Goal: Transaction & Acquisition: Purchase product/service

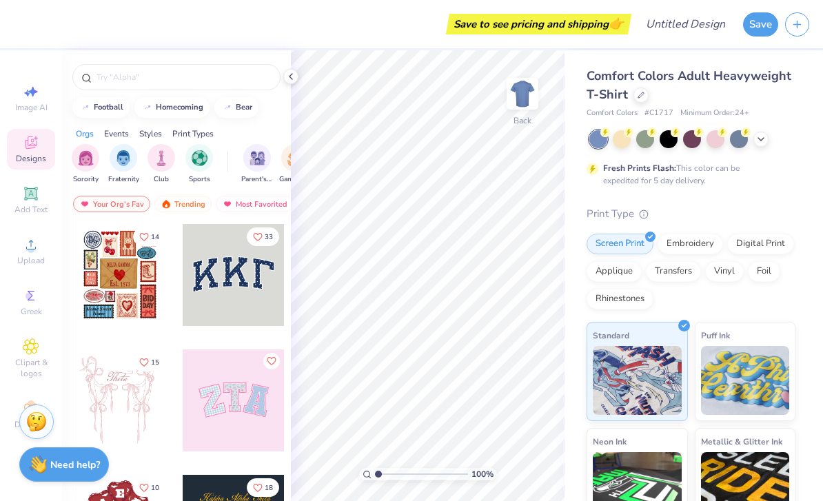
click at [635, 95] on div at bounding box center [640, 94] width 15 height 15
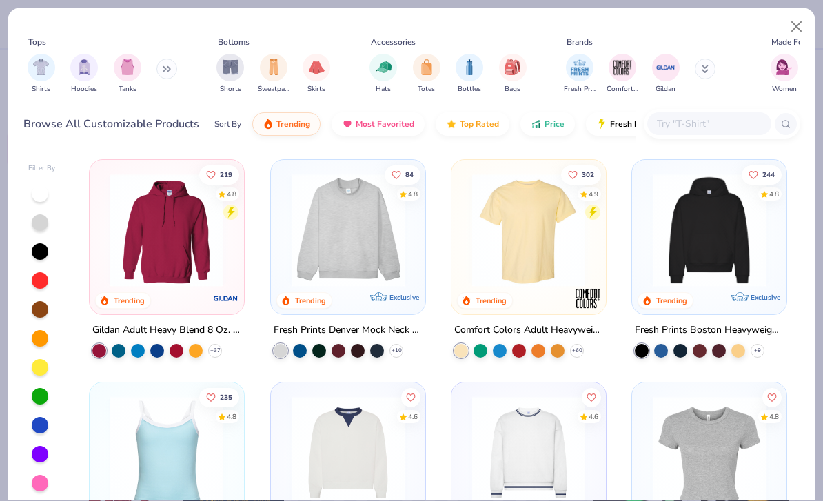
click at [193, 241] on img at bounding box center [166, 230] width 127 height 113
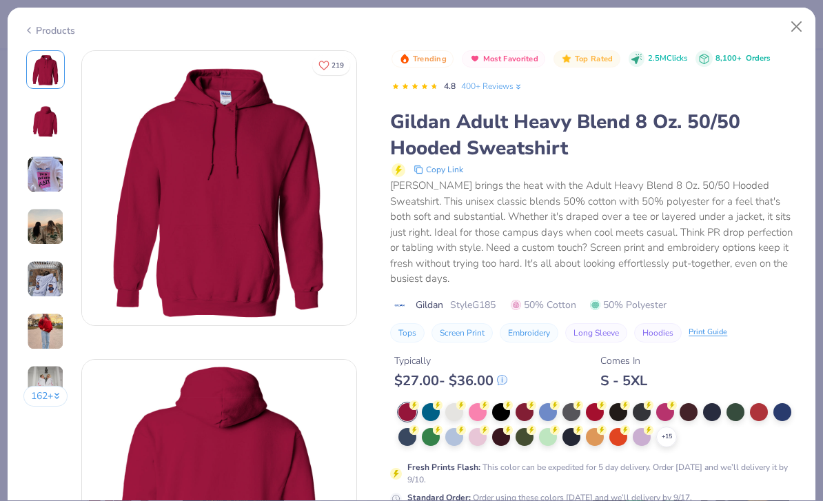
click at [453, 372] on div "$ 27.00 - $ 36.00" at bounding box center [450, 380] width 113 height 17
click at [455, 403] on div at bounding box center [454, 412] width 18 height 18
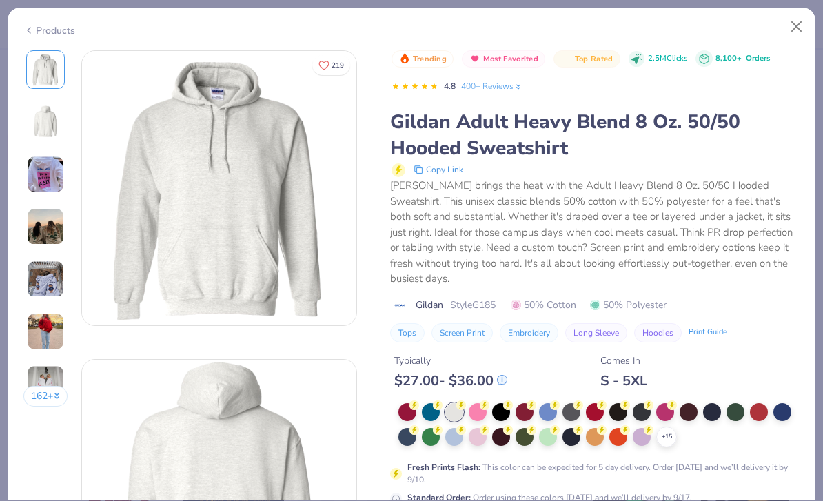
click at [598, 403] on div at bounding box center [595, 412] width 18 height 18
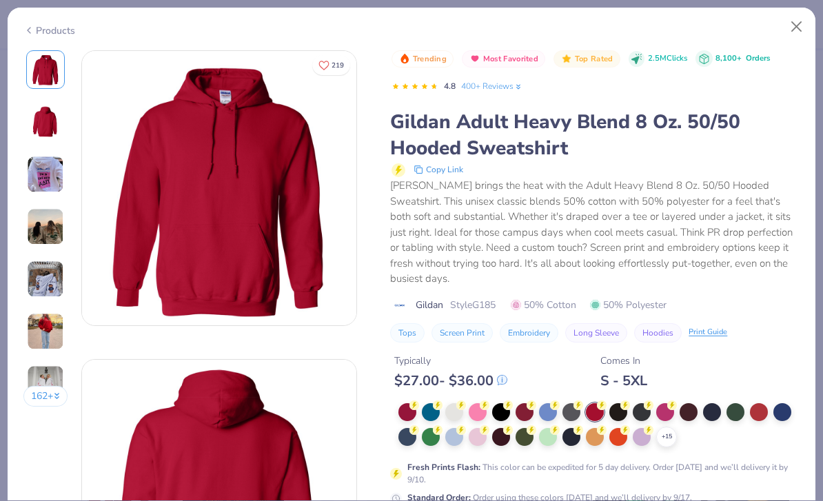
click at [756, 403] on div at bounding box center [759, 412] width 18 height 18
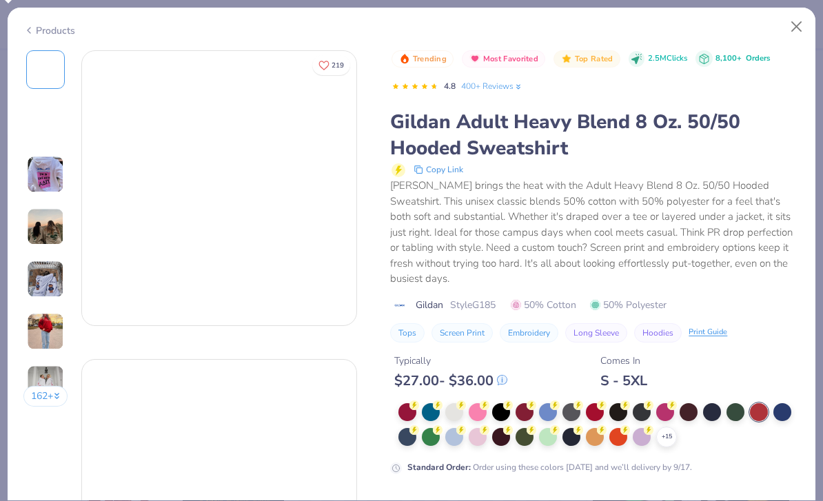
click at [687, 403] on div at bounding box center [688, 412] width 18 height 18
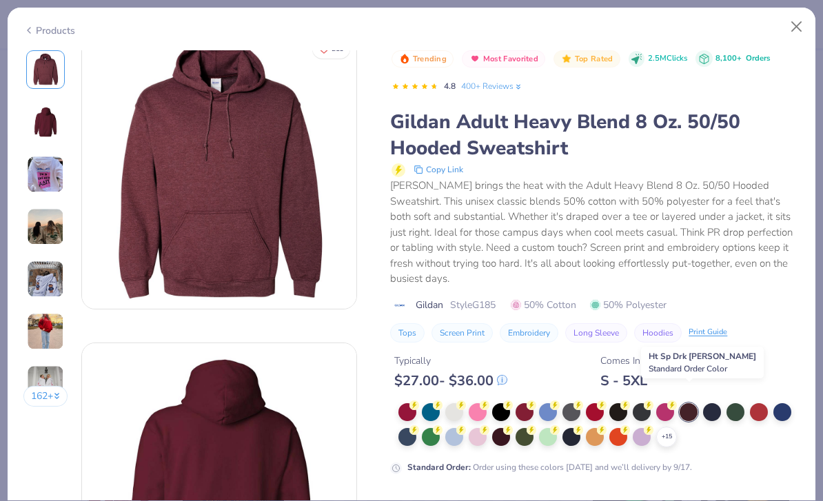
scroll to position [83, 0]
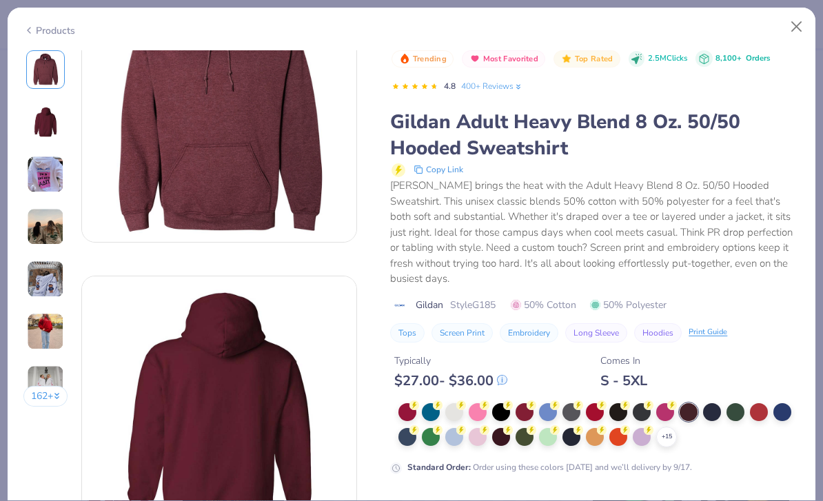
click at [670, 427] on div "+ 15" at bounding box center [666, 436] width 21 height 21
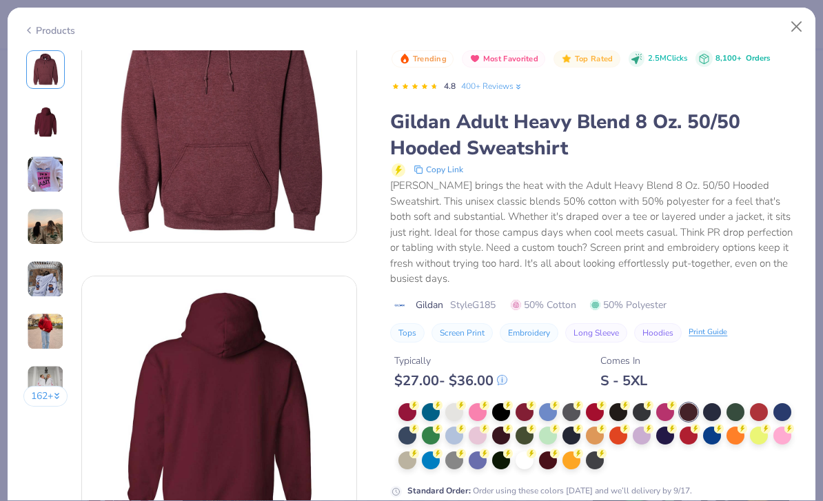
click at [506, 427] on div at bounding box center [598, 437] width 401 height 68
click at [499, 426] on div at bounding box center [501, 435] width 18 height 18
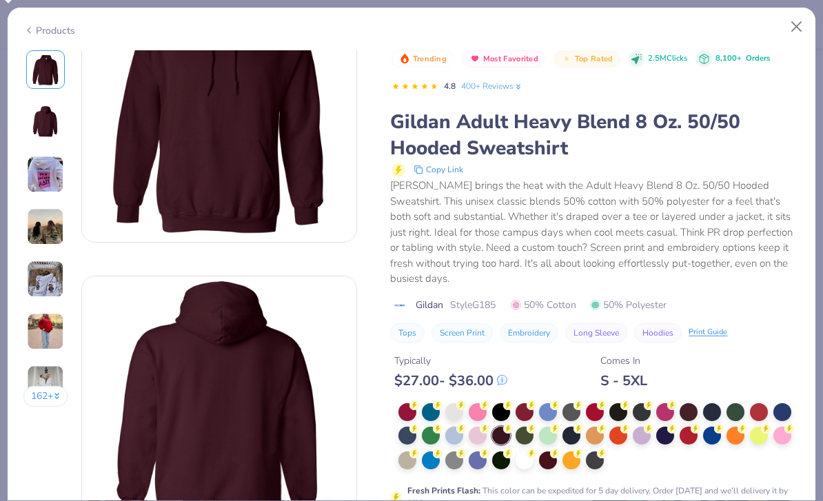
click at [500, 426] on div at bounding box center [501, 435] width 18 height 18
click at [505, 426] on div at bounding box center [501, 435] width 18 height 18
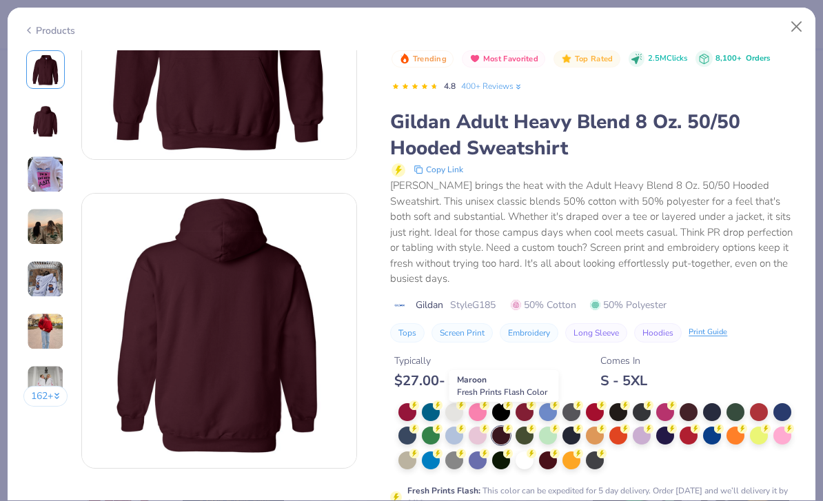
scroll to position [166, 0]
click at [486, 451] on div at bounding box center [477, 460] width 18 height 18
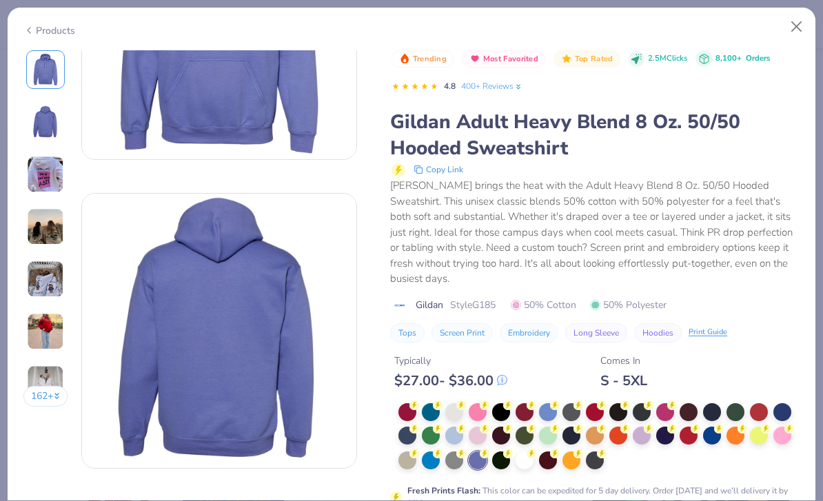
click at [435, 451] on div at bounding box center [431, 460] width 18 height 18
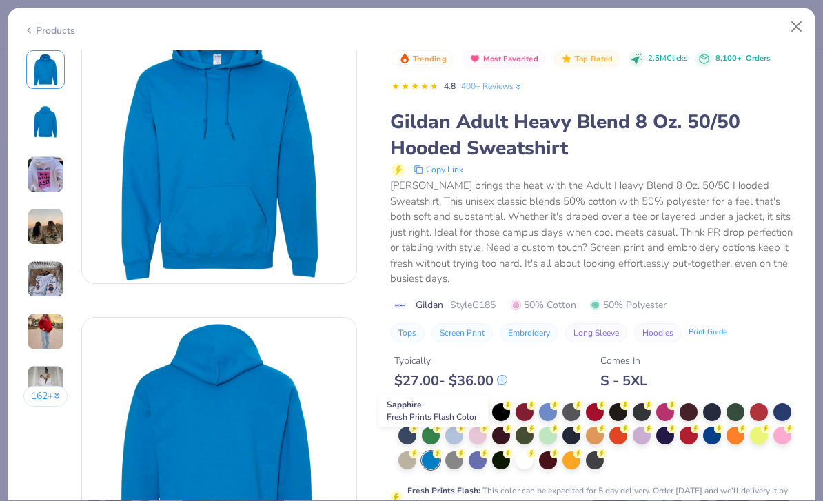
scroll to position [42, 0]
click at [553, 403] on div at bounding box center [548, 412] width 18 height 18
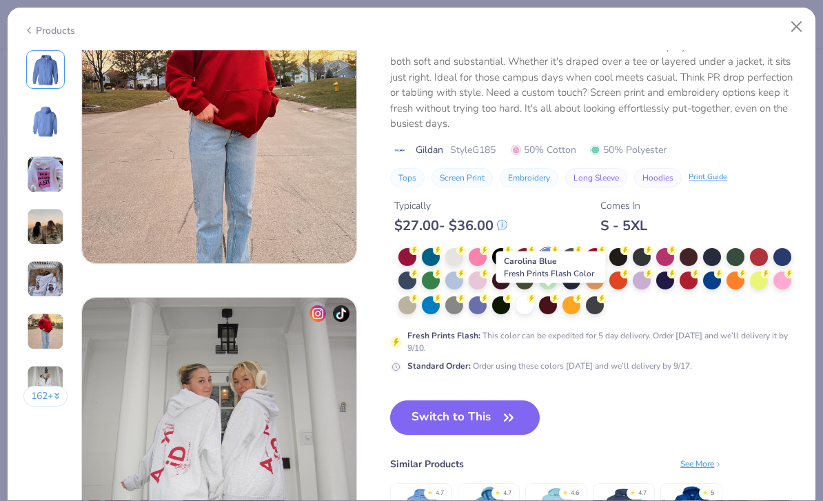
scroll to position [1665, 0]
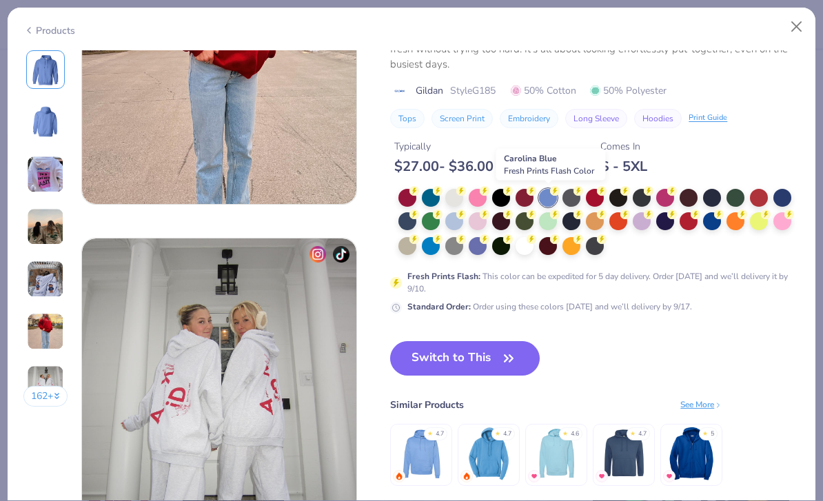
click at [504, 351] on icon "button" at bounding box center [508, 358] width 19 height 19
click at [480, 365] on button "Switch to This" at bounding box center [465, 358] width 150 height 34
click at [497, 360] on button "Switch to This" at bounding box center [465, 358] width 150 height 34
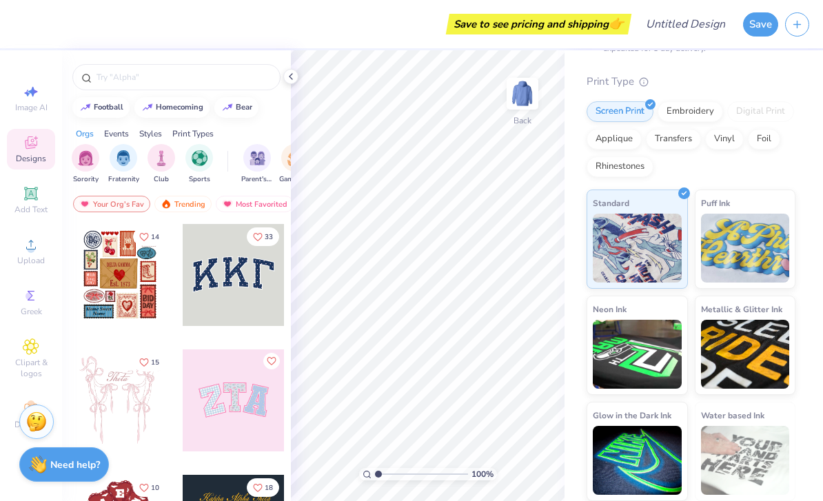
scroll to position [132, 0]
click at [691, 118] on div "Embroidery" at bounding box center [689, 112] width 65 height 21
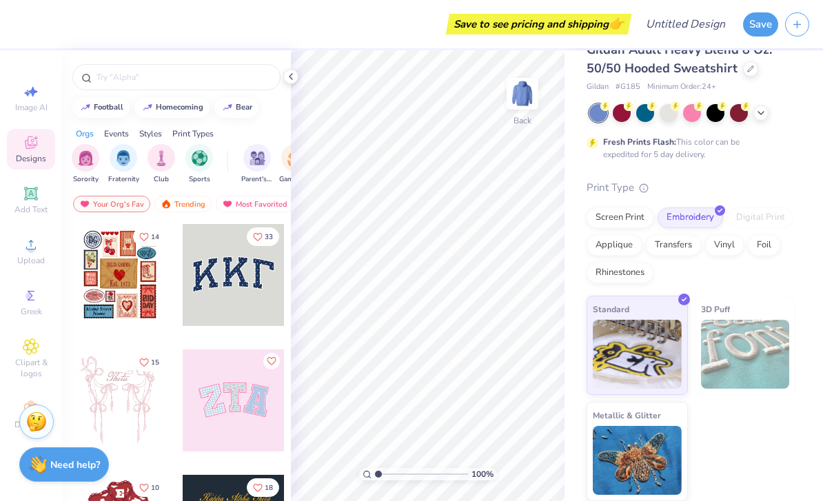
scroll to position [25, 0]
click at [743, 340] on img at bounding box center [745, 354] width 89 height 69
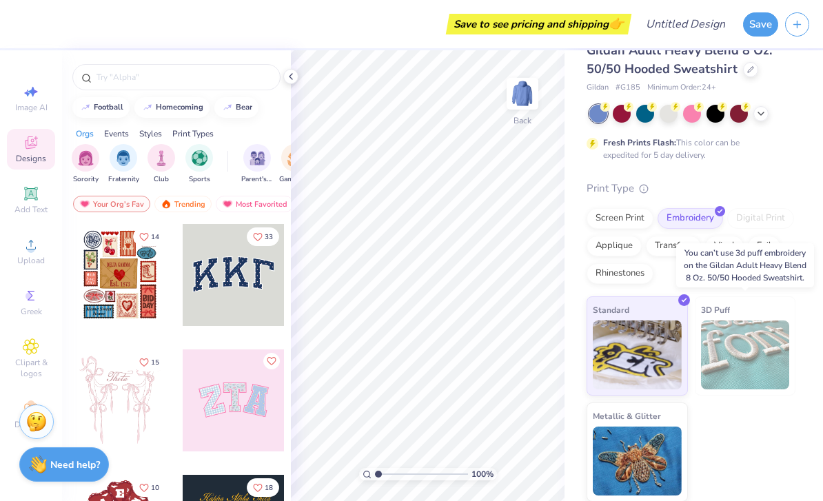
click at [759, 361] on img at bounding box center [745, 354] width 89 height 69
click at [734, 347] on img at bounding box center [745, 354] width 89 height 69
click at [30, 198] on icon at bounding box center [30, 193] width 10 height 10
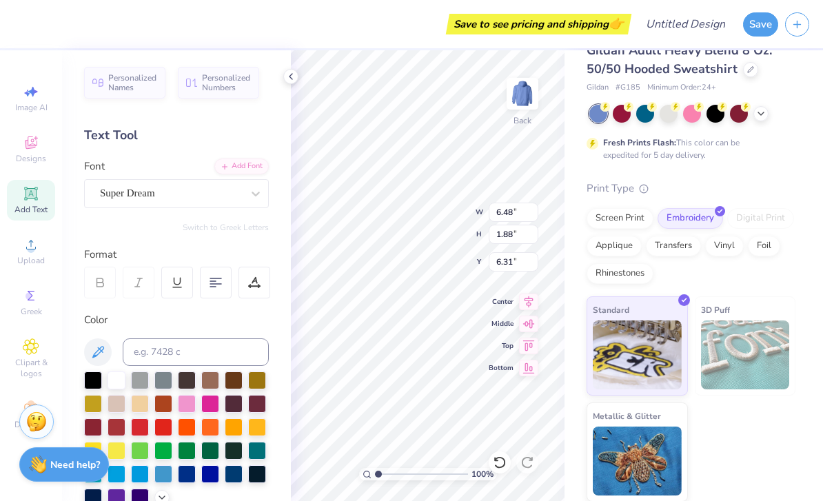
scroll to position [1, 1]
type textarea "1210"
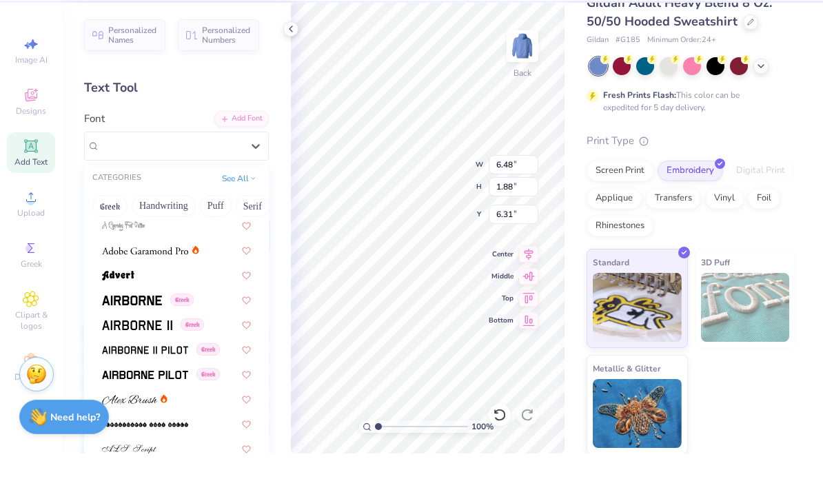
scroll to position [167, 0]
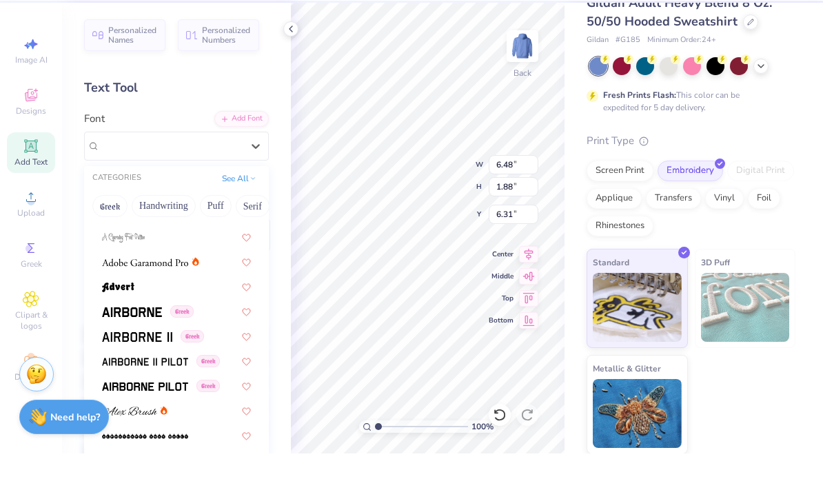
click at [209, 302] on div at bounding box center [176, 309] width 149 height 14
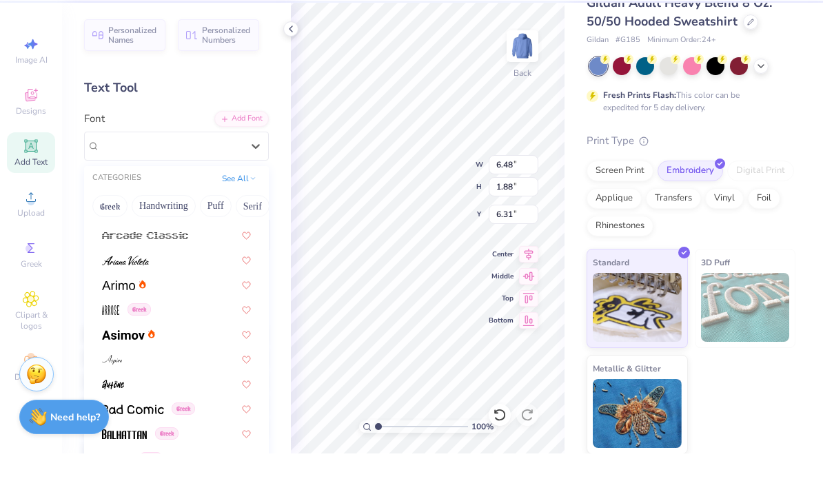
scroll to position [418, 0]
click at [192, 348] on div "Greek" at bounding box center [176, 355] width 149 height 14
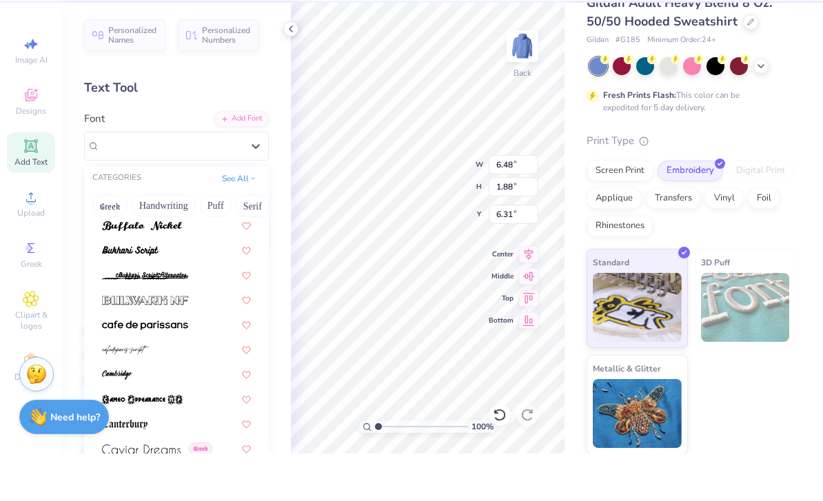
scroll to position [1316, 0]
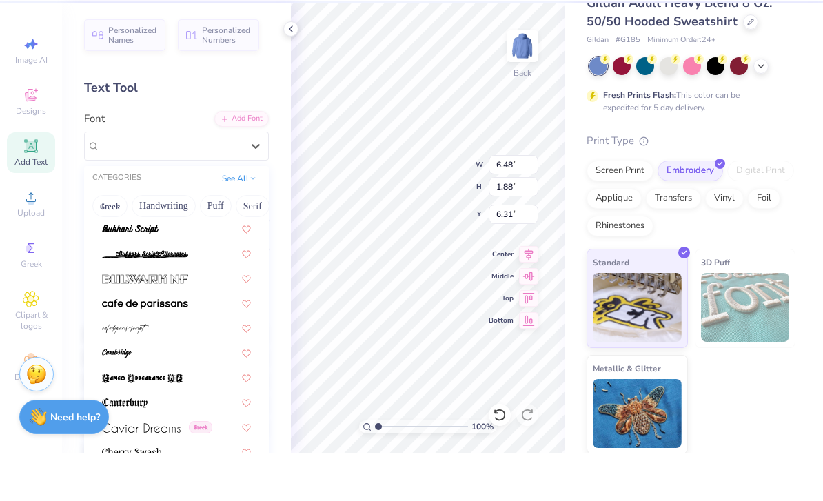
click at [178, 243] on button "Handwriting" at bounding box center [164, 254] width 64 height 22
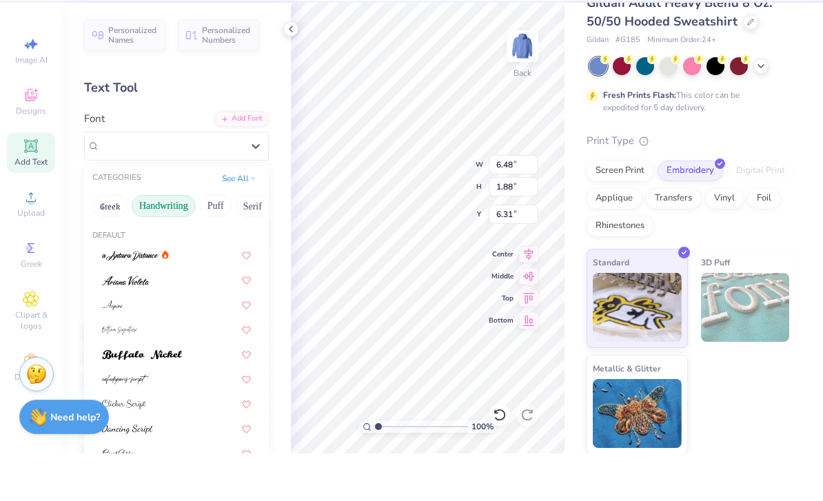
click at [218, 243] on button "Puff" at bounding box center [216, 254] width 32 height 22
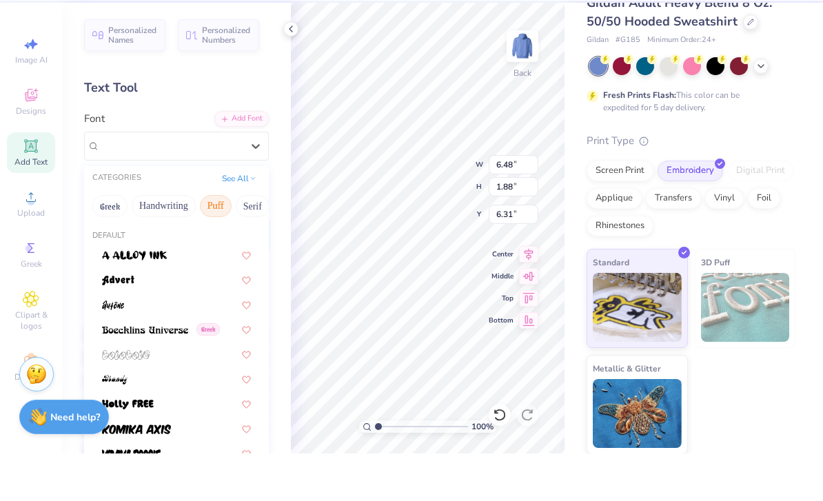
click at [259, 243] on button "Serif" at bounding box center [253, 254] width 34 height 22
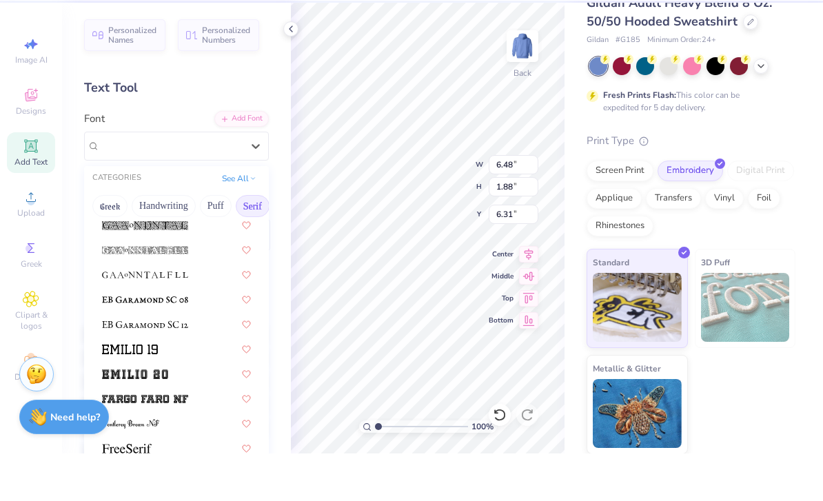
scroll to position [974, 0]
click at [204, 313] on div at bounding box center [176, 320] width 149 height 14
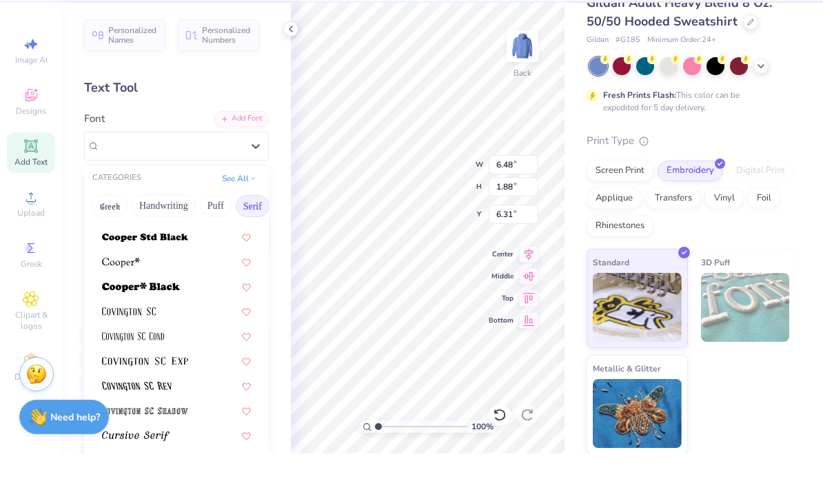
scroll to position [616, 0]
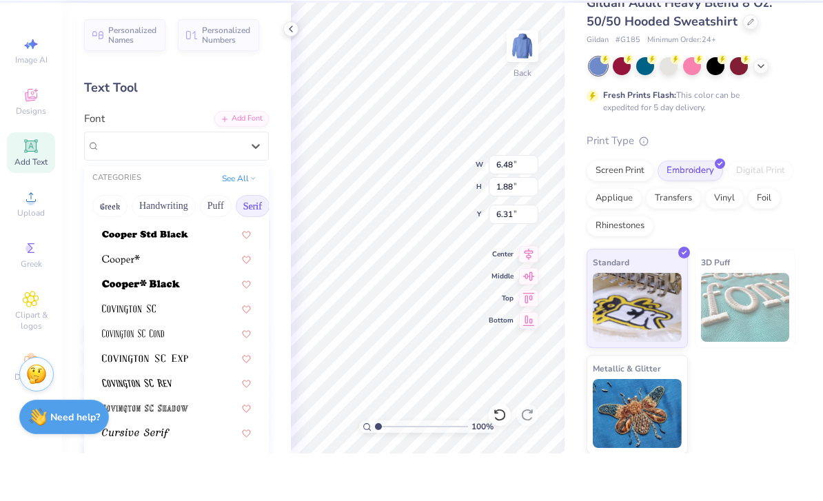
click at [196, 299] on div at bounding box center [176, 306] width 149 height 14
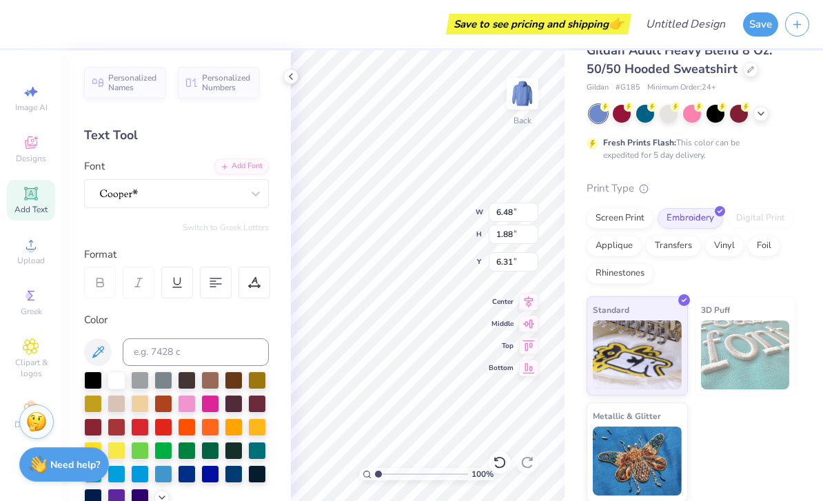
click at [515, 107] on img at bounding box center [522, 94] width 28 height 28
click at [527, 100] on img at bounding box center [522, 94] width 28 height 28
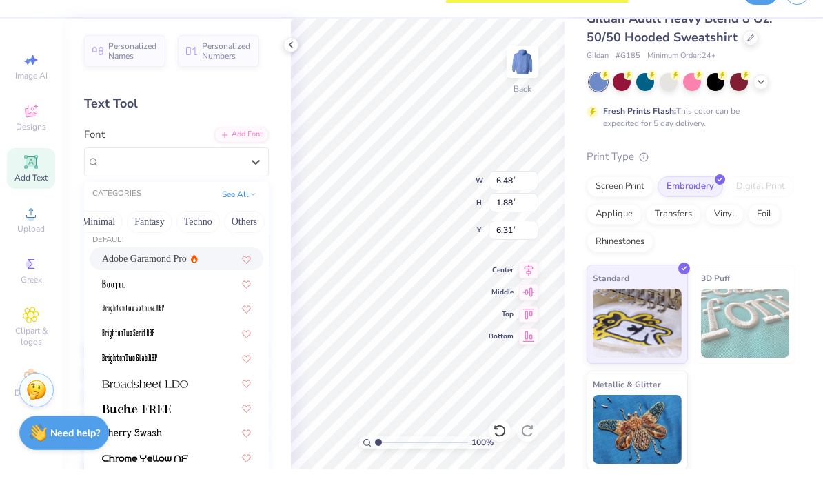
scroll to position [0, 406]
click at [107, 243] on button "Minimal" at bounding box center [99, 254] width 48 height 22
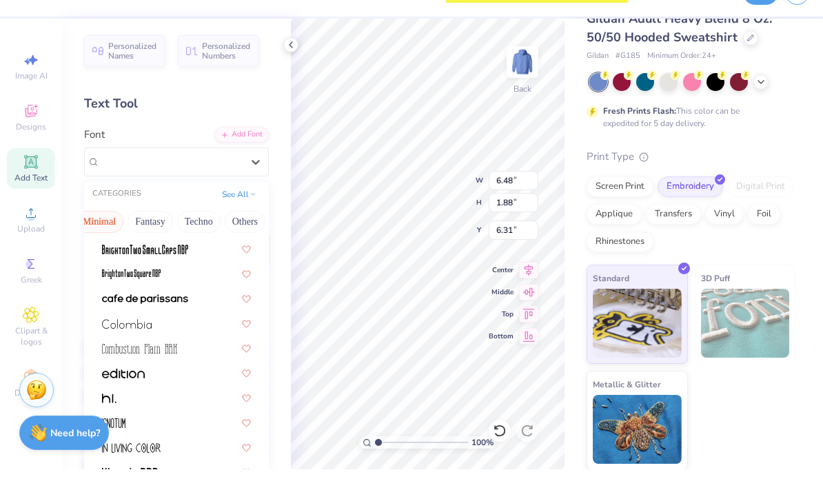
scroll to position [123, 0]
click at [192, 391] on div at bounding box center [177, 402] width 174 height 23
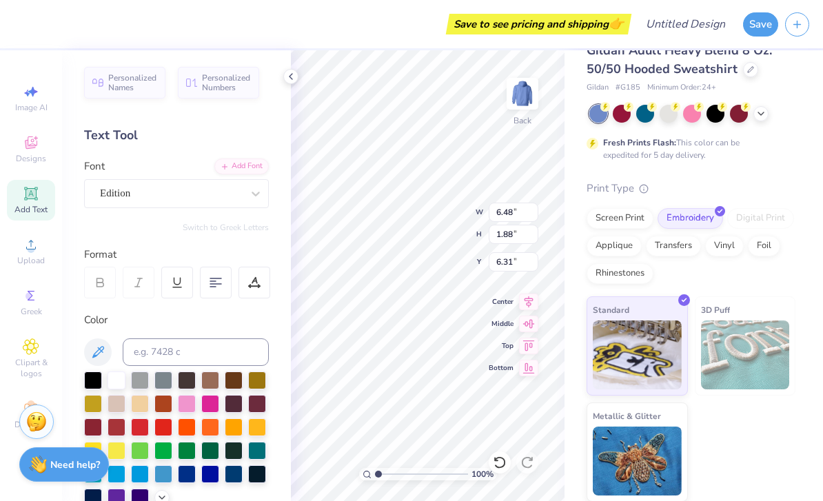
type input "6.32"
type input "2.13"
type input "6.19"
type textarea "X"
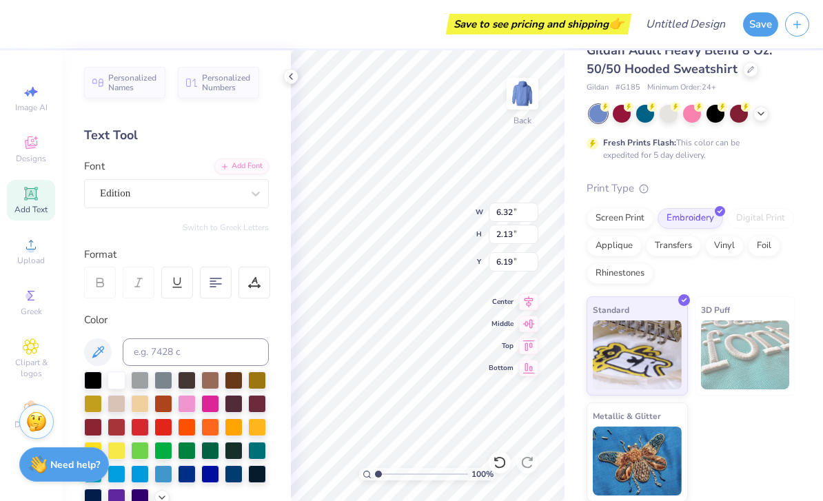
type textarea "1"
type textarea "1210"
type input "7.91"
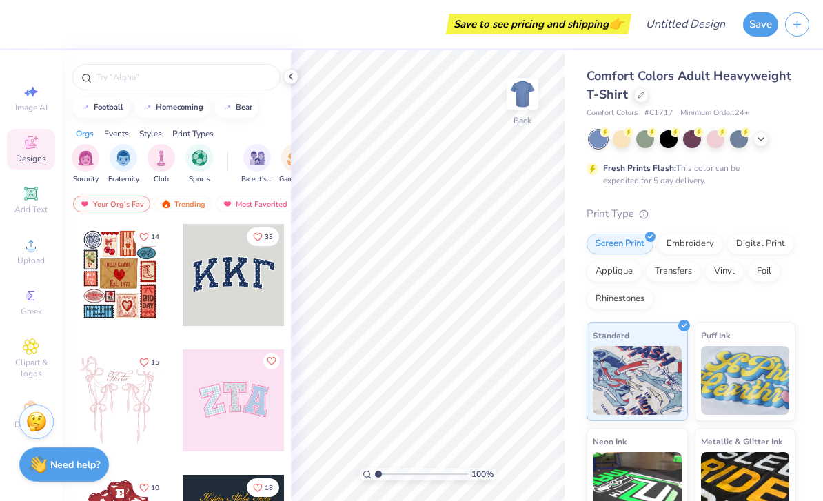
click at [681, 251] on div "Screen Print Embroidery Digital Print Applique Transfers Vinyl Foil Rhinestones" at bounding box center [690, 272] width 209 height 76
click at [694, 249] on div "Embroidery" at bounding box center [689, 244] width 65 height 21
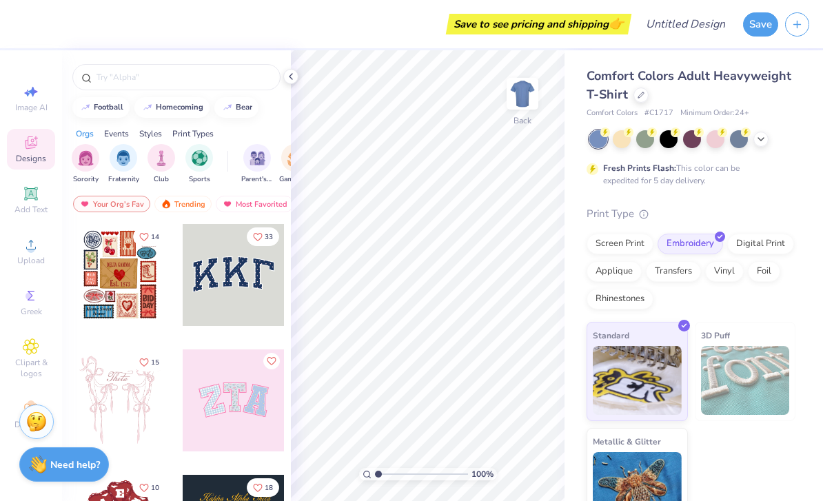
click at [735, 358] on img at bounding box center [745, 380] width 89 height 69
click at [739, 351] on img at bounding box center [745, 380] width 89 height 69
click at [651, 395] on img at bounding box center [637, 380] width 89 height 69
click at [651, 382] on img at bounding box center [637, 380] width 89 height 69
click at [653, 388] on img at bounding box center [637, 380] width 89 height 69
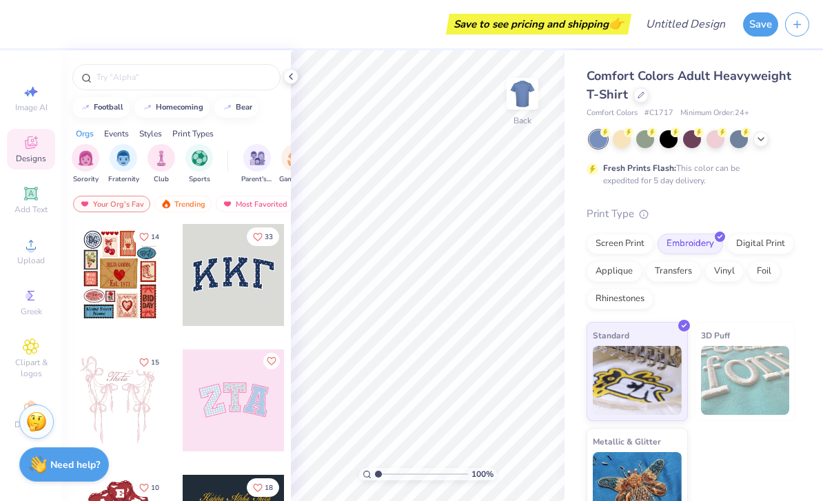
click at [638, 96] on icon at bounding box center [641, 95] width 6 height 6
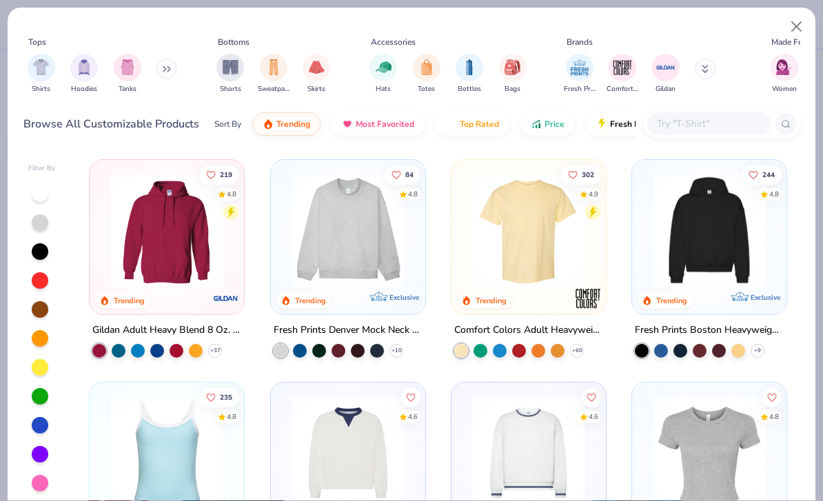
click at [736, 332] on div "Fresh Prints Boston Heavyweight Hoodie" at bounding box center [709, 330] width 149 height 17
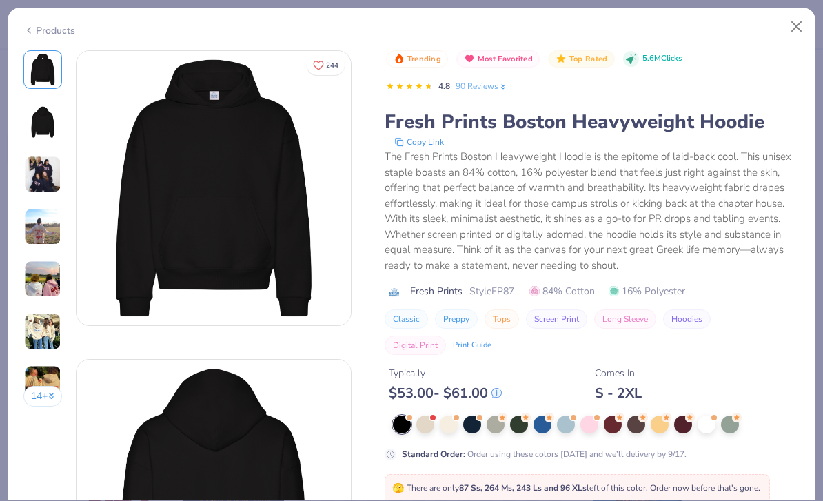
click at [794, 25] on button "Close" at bounding box center [796, 27] width 26 height 26
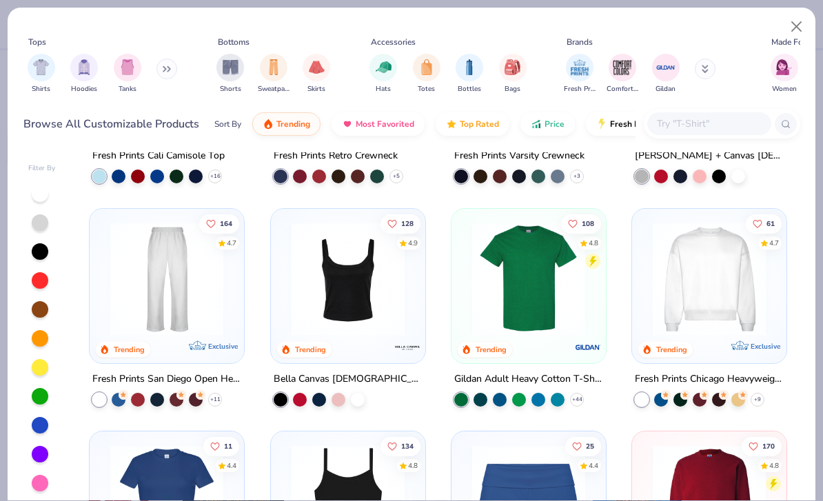
scroll to position [396, 0]
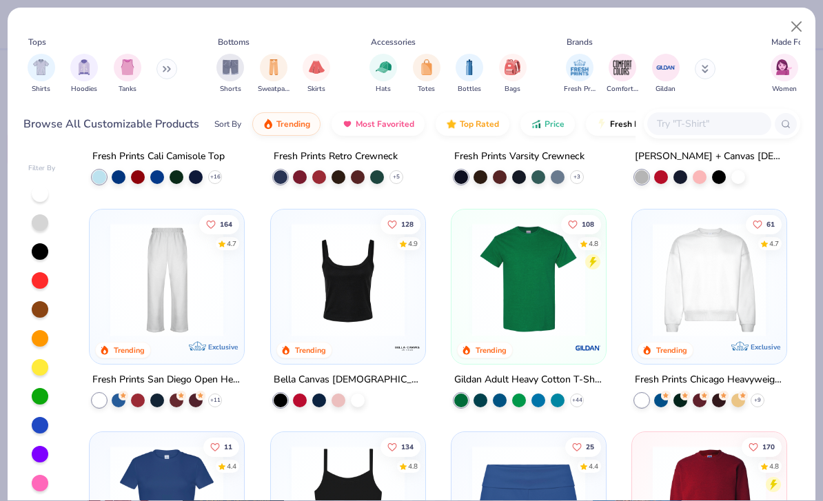
click at [176, 336] on div at bounding box center [166, 283] width 141 height 134
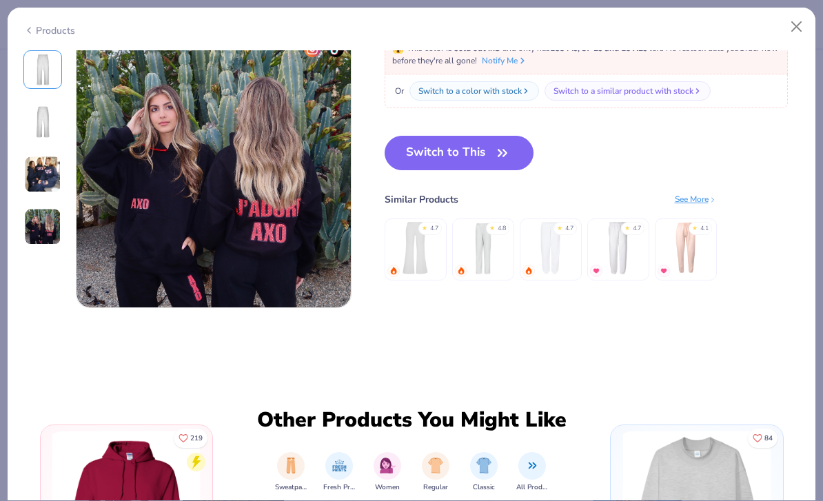
scroll to position [944, 0]
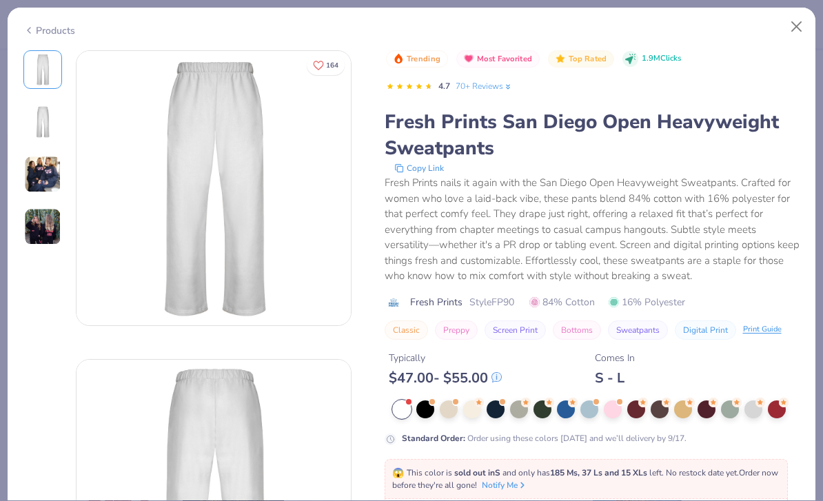
click at [792, 23] on button "Close" at bounding box center [796, 27] width 26 height 26
click at [791, 23] on button "Close" at bounding box center [796, 27] width 26 height 26
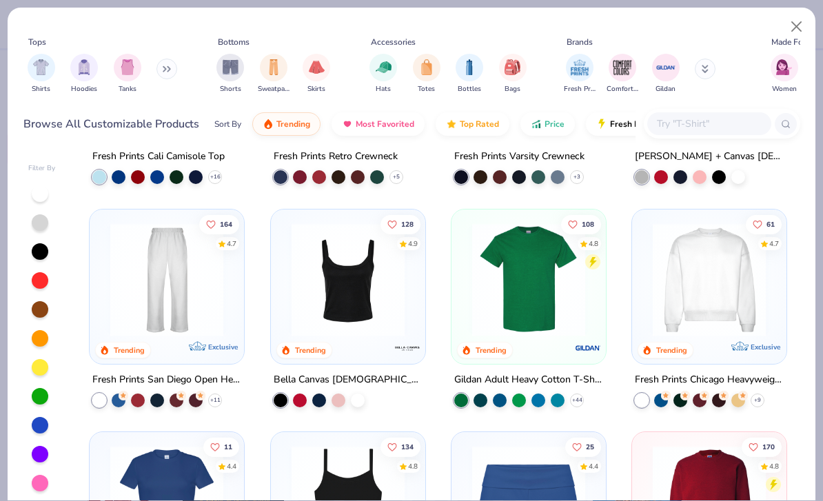
click at [787, 32] on button "Close" at bounding box center [796, 27] width 26 height 26
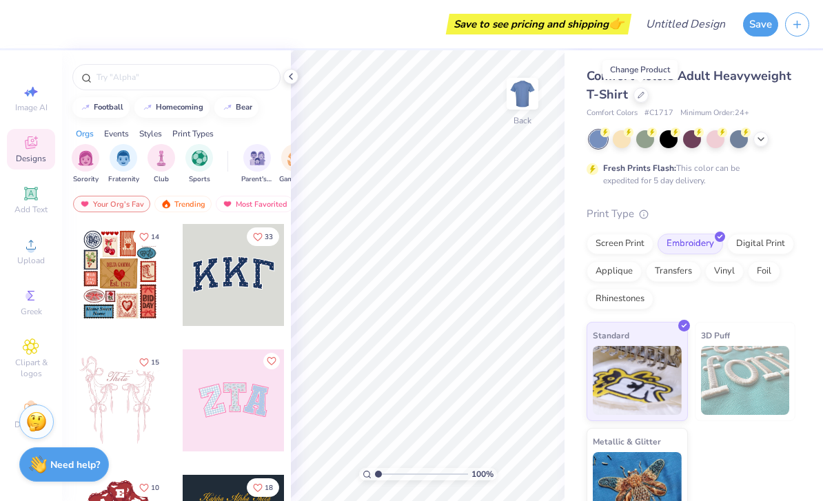
click at [639, 101] on div "Comfort Colors Adult Heavyweight T-Shirt" at bounding box center [690, 85] width 209 height 37
click at [643, 98] on div at bounding box center [640, 94] width 15 height 15
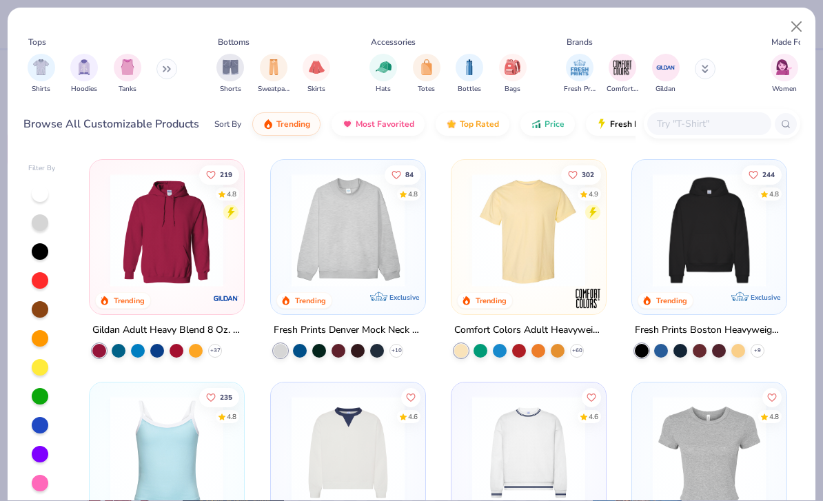
click at [79, 68] on img "filter for Hoodies" at bounding box center [83, 67] width 15 height 16
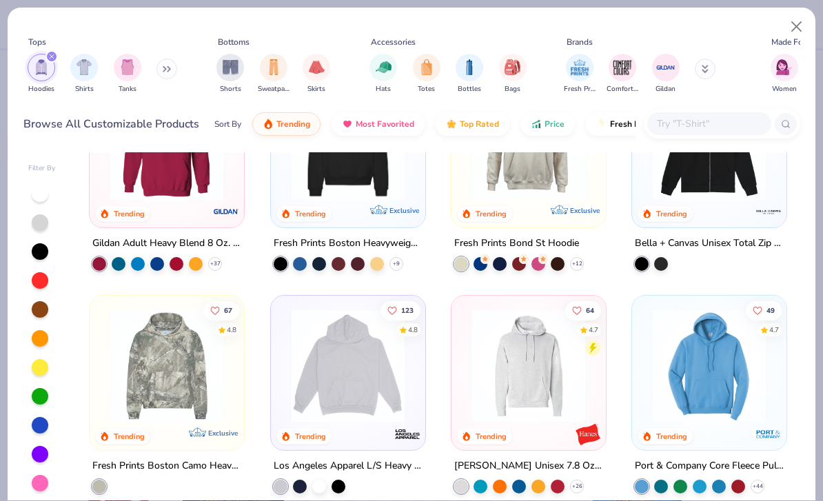
scroll to position [88, 0]
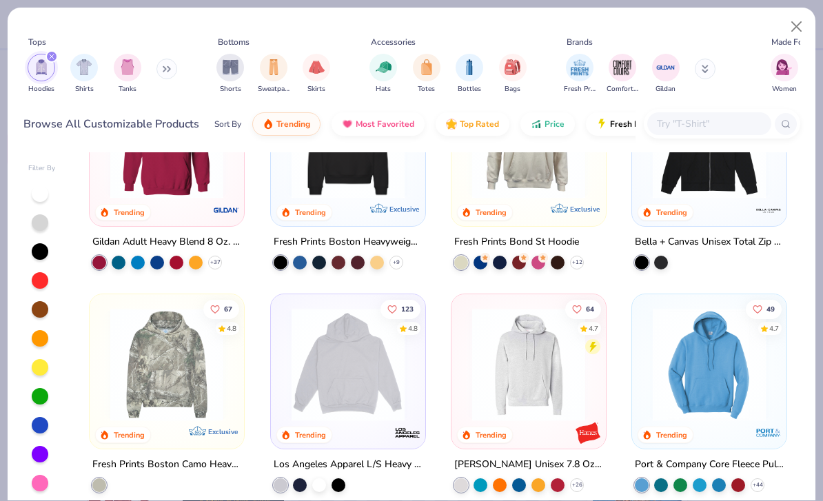
click at [367, 356] on img at bounding box center [348, 364] width 127 height 113
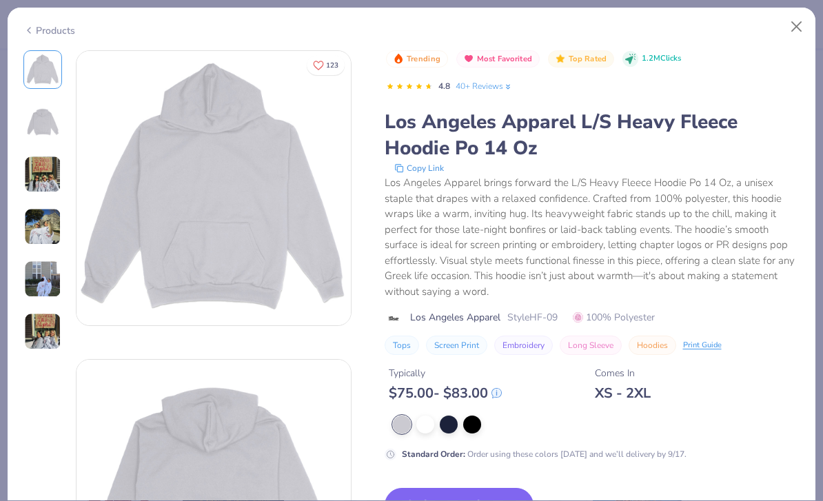
click at [798, 25] on button "Close" at bounding box center [796, 27] width 26 height 26
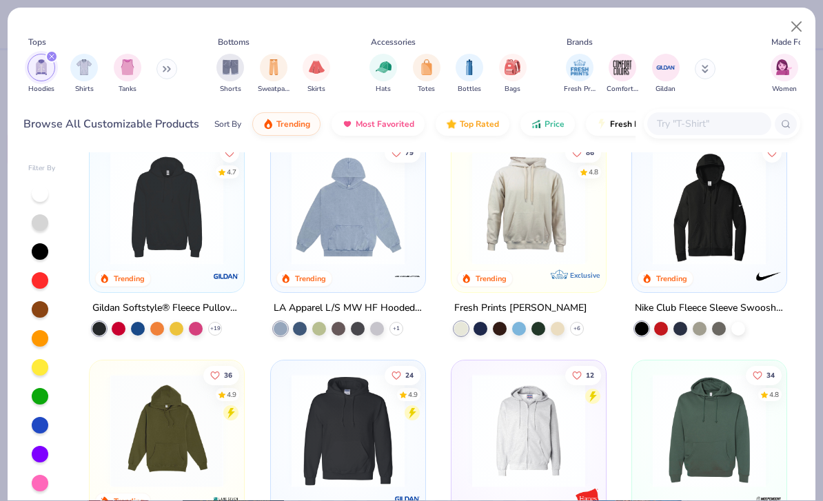
scroll to position [468, 0]
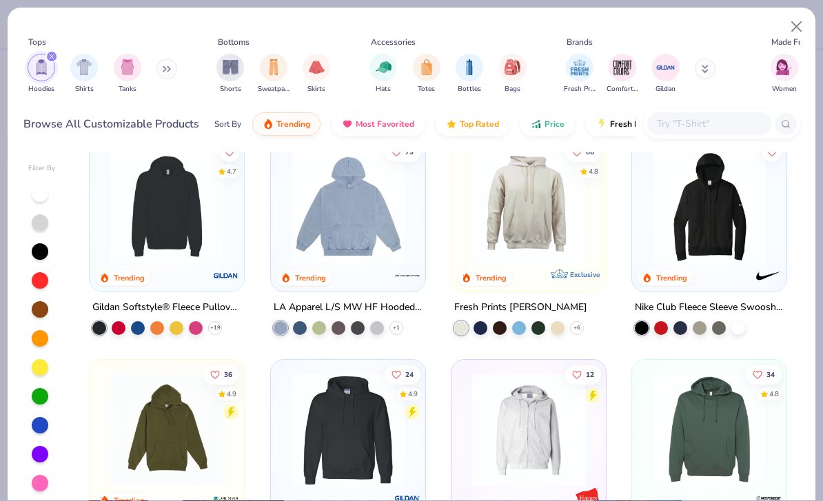
click at [216, 313] on div "Gildan Softstyle® Fleece Pullover Hooded Sweatshirt" at bounding box center [166, 307] width 149 height 17
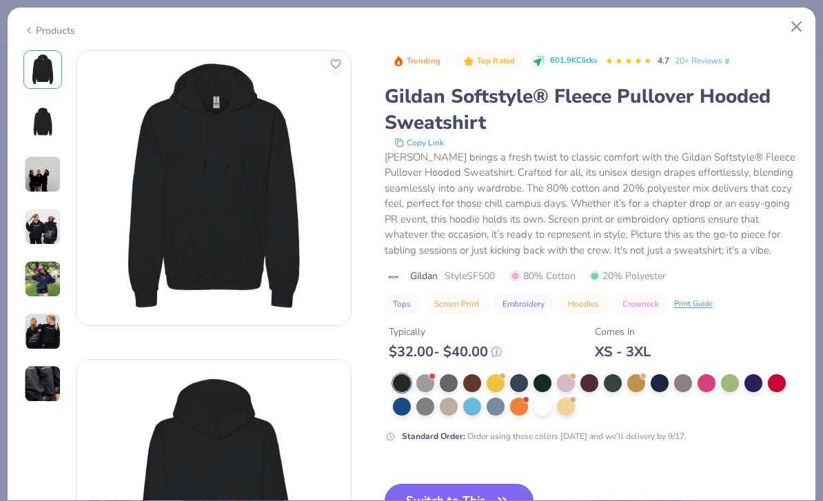
click at [794, 27] on button "Close" at bounding box center [796, 27] width 26 height 26
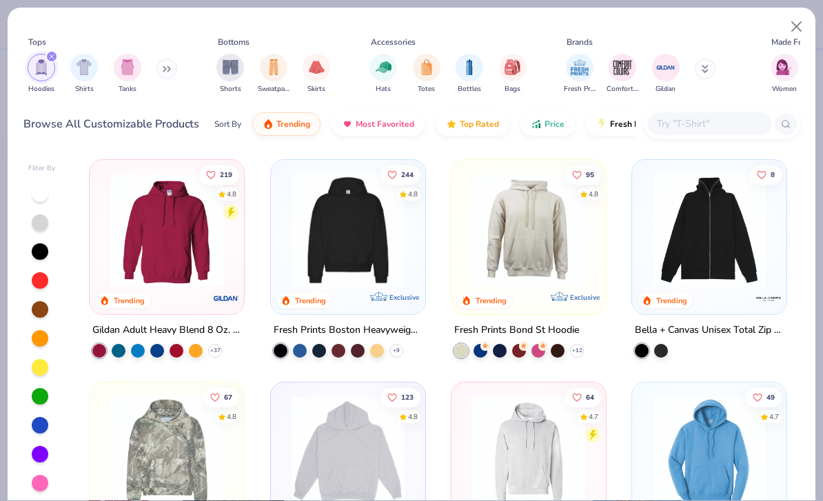
click at [217, 322] on div "Gildan Adult Heavy Blend 8 Oz. 50/50 Hooded Sweatshirt" at bounding box center [166, 330] width 149 height 17
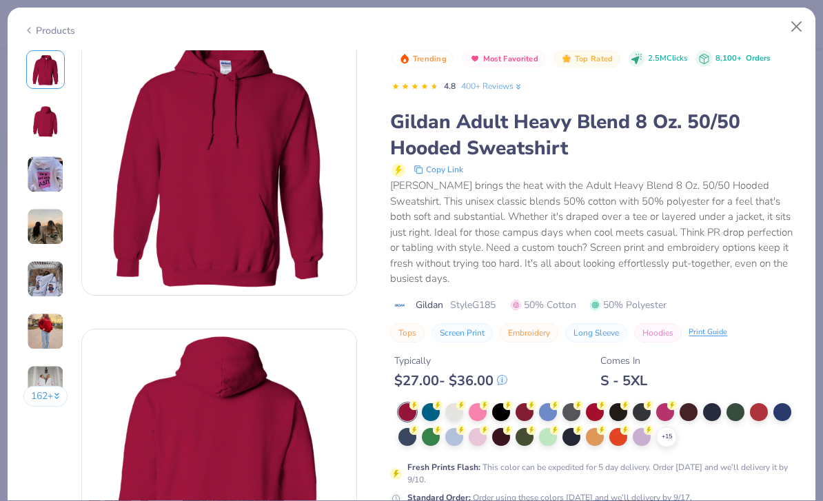
scroll to position [6, 0]
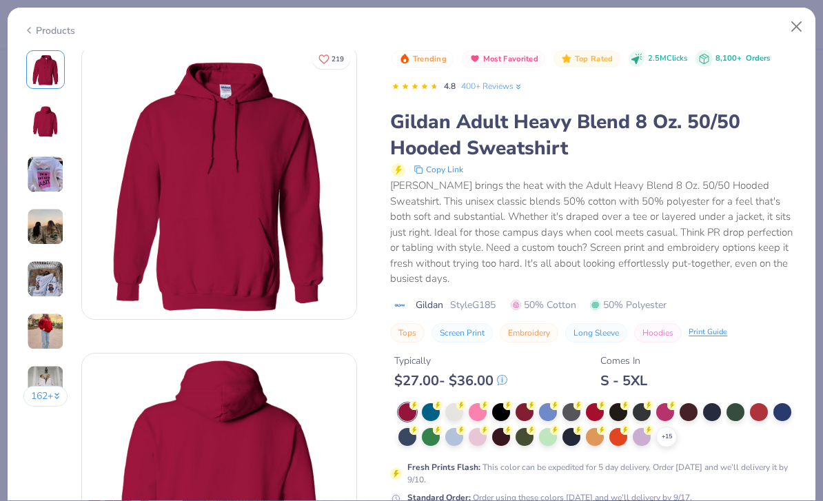
click at [553, 403] on div at bounding box center [548, 412] width 18 height 18
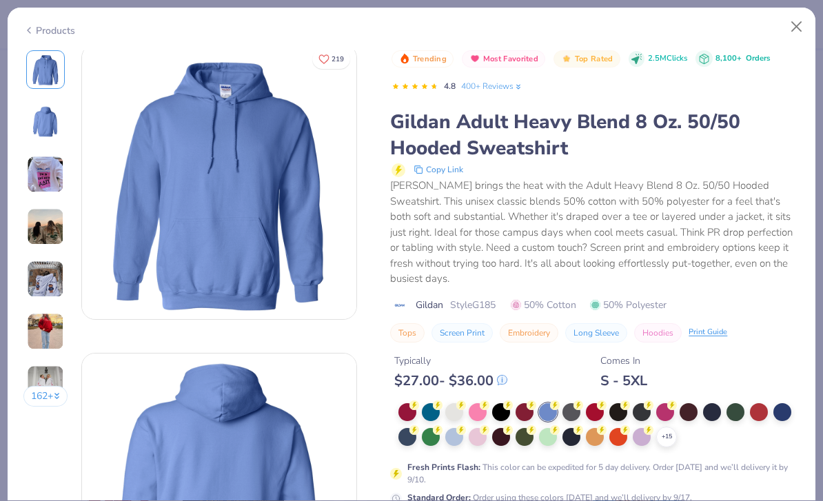
click at [526, 403] on div at bounding box center [524, 412] width 18 height 18
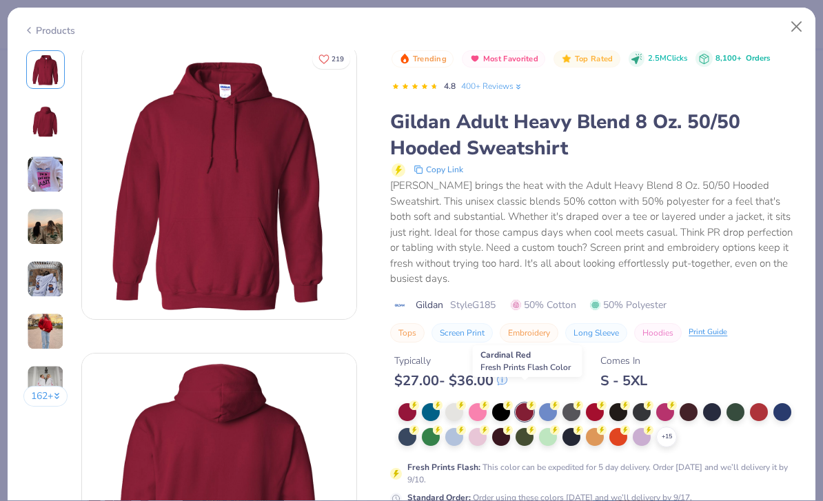
click at [532, 400] on circle at bounding box center [531, 405] width 10 height 10
click at [789, 29] on button "Close" at bounding box center [796, 27] width 26 height 26
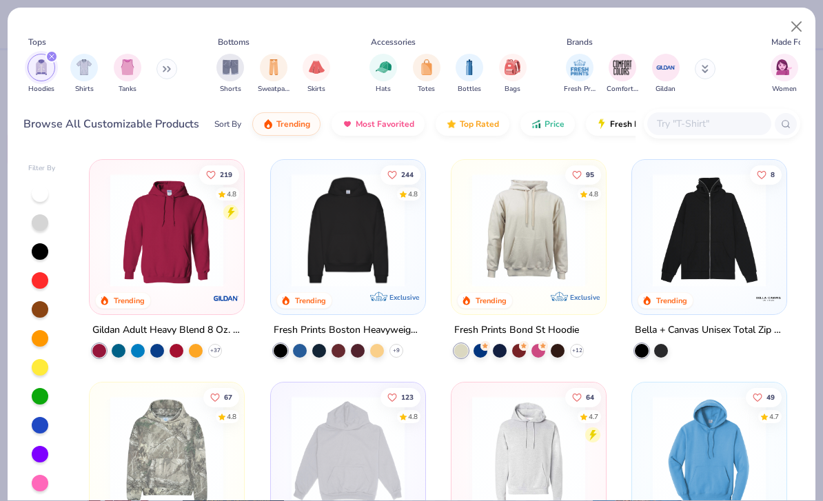
click at [794, 25] on button "Close" at bounding box center [796, 27] width 26 height 26
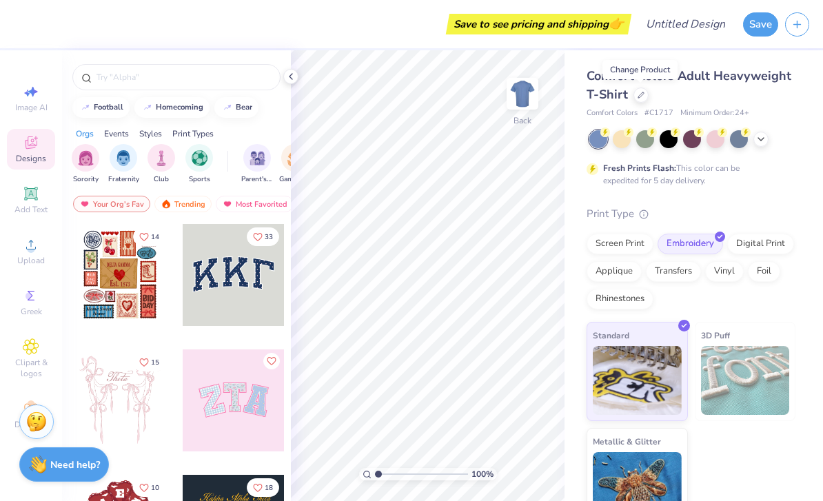
click at [646, 92] on div at bounding box center [640, 94] width 15 height 15
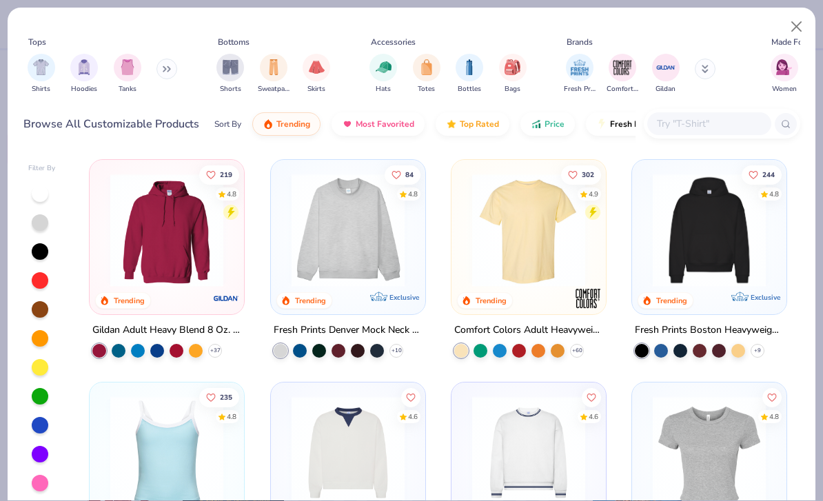
click at [219, 249] on img at bounding box center [166, 230] width 127 height 113
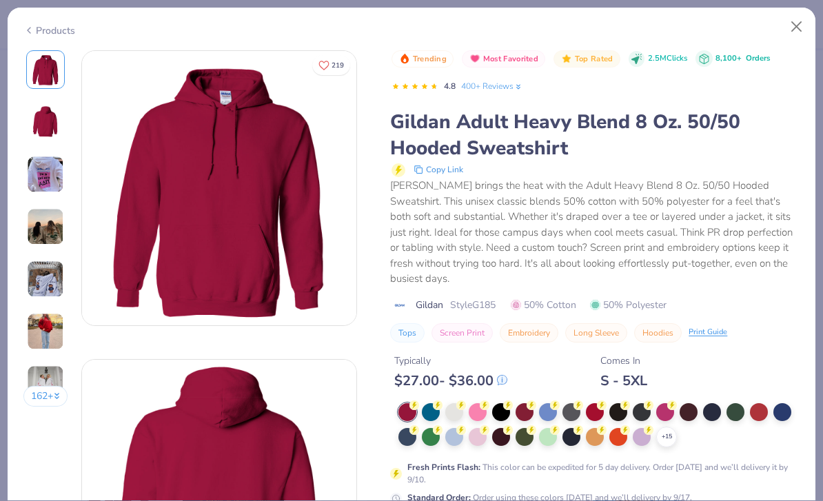
click at [204, 269] on img at bounding box center [219, 188] width 274 height 274
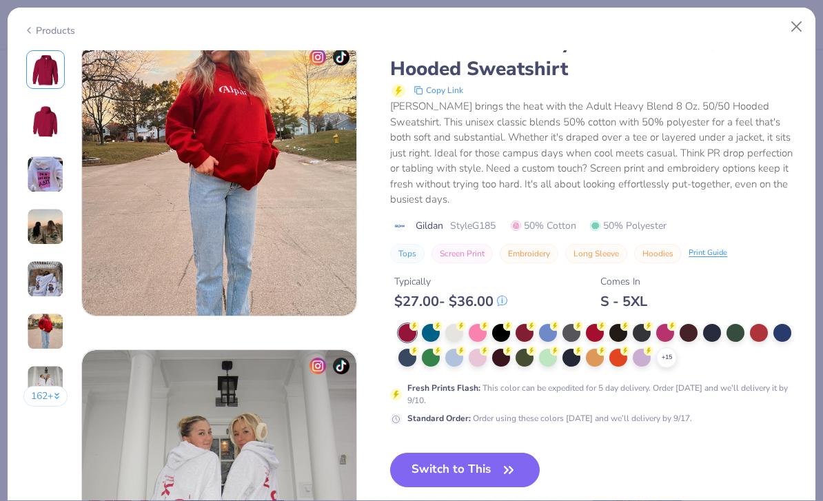
scroll to position [1662, 0]
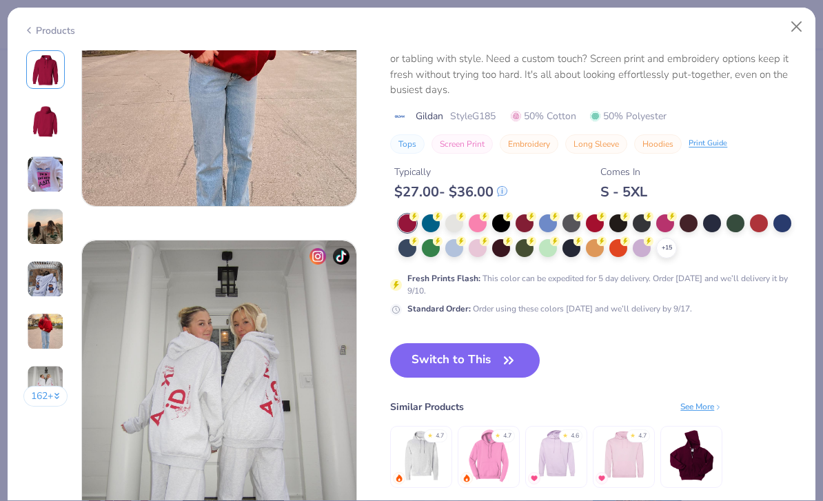
click at [459, 364] on button "Switch to This" at bounding box center [465, 360] width 150 height 34
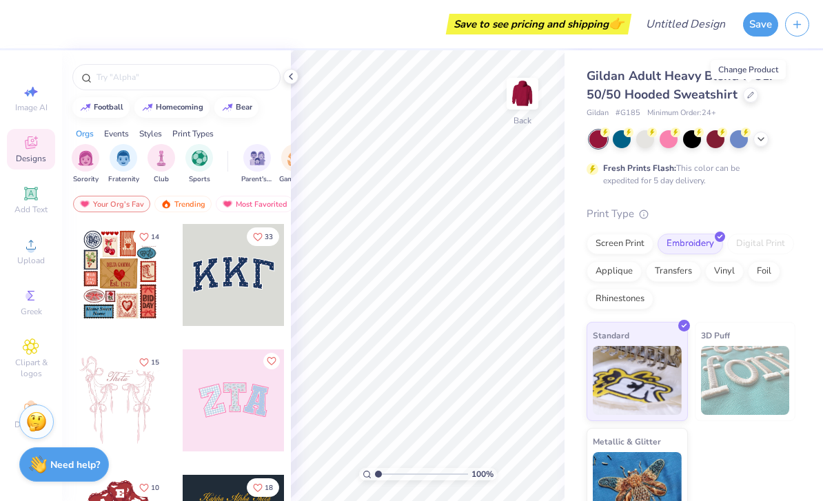
scroll to position [50, 0]
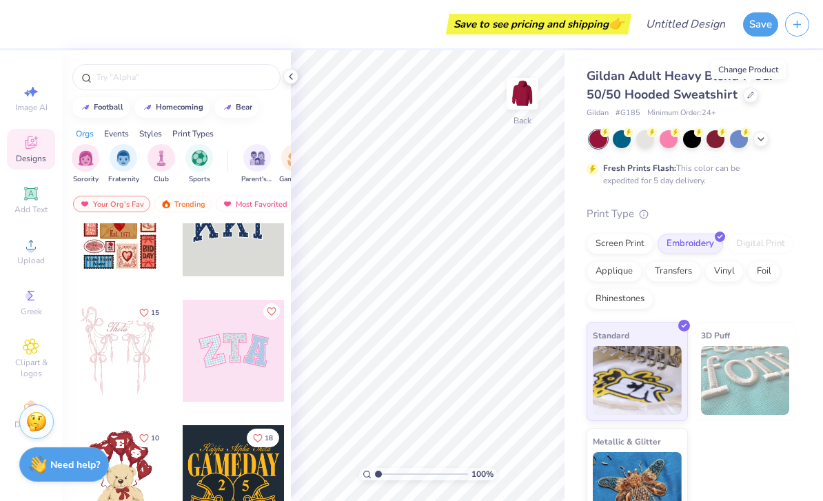
click at [90, 166] on img "filter for Sorority" at bounding box center [86, 158] width 16 height 16
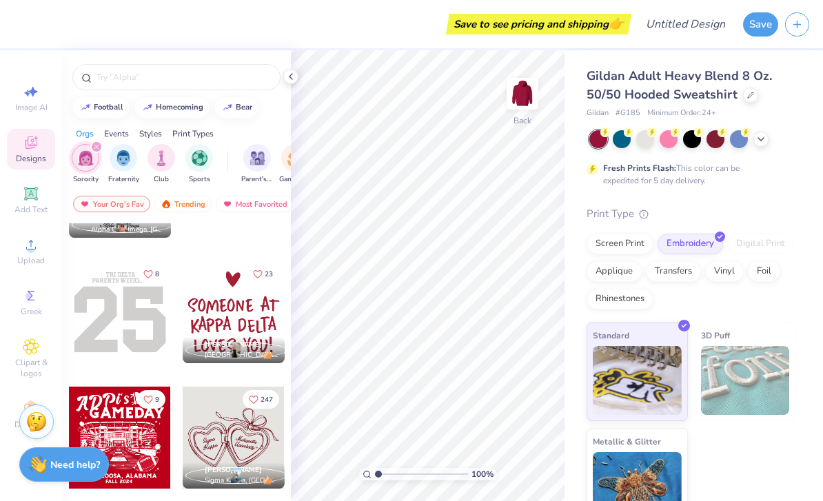
scroll to position [5229, 0]
click at [528, 99] on img at bounding box center [522, 94] width 28 height 28
click at [133, 344] on div at bounding box center [120, 313] width 102 height 102
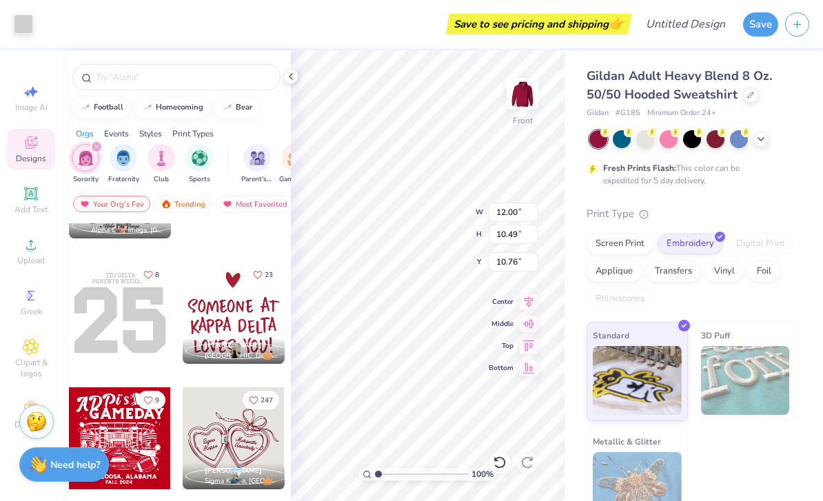
type input "9.40"
type input "9.61"
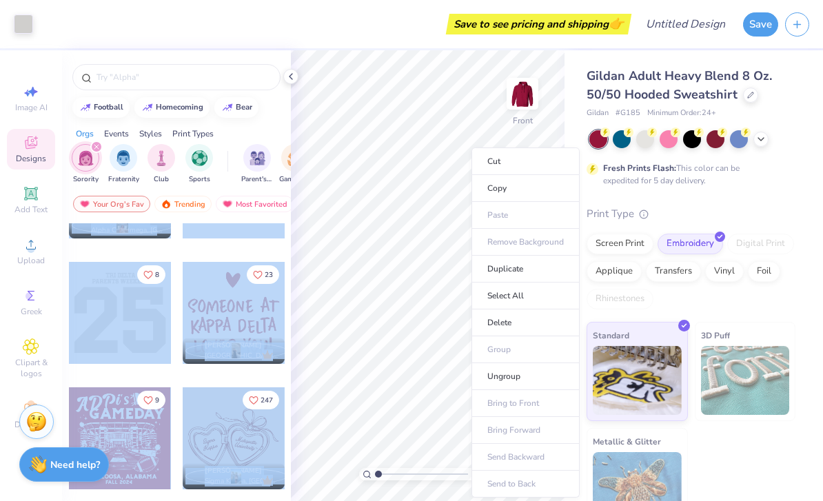
click at [776, 144] on div at bounding box center [692, 139] width 206 height 18
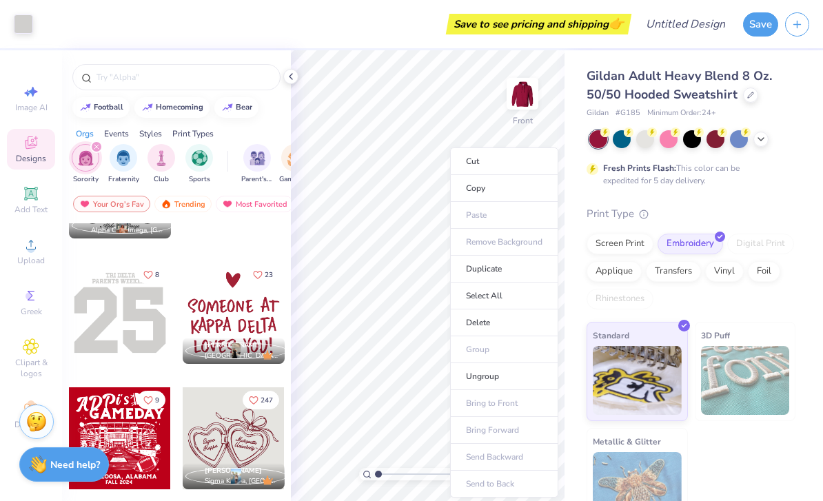
click at [766, 163] on div "Fresh Prints Flash: This color can be expedited for 5 day delivery." at bounding box center [687, 174] width 169 height 25
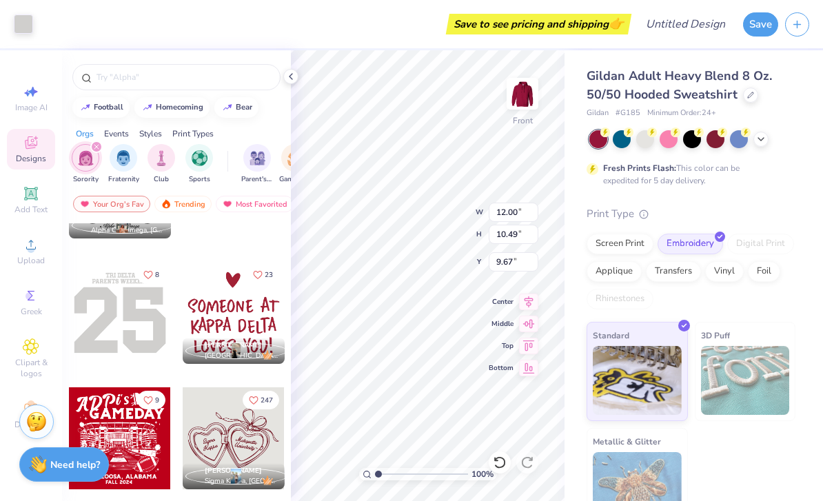
click at [494, 348] on span "Top" at bounding box center [500, 346] width 25 height 10
type input "6.00"
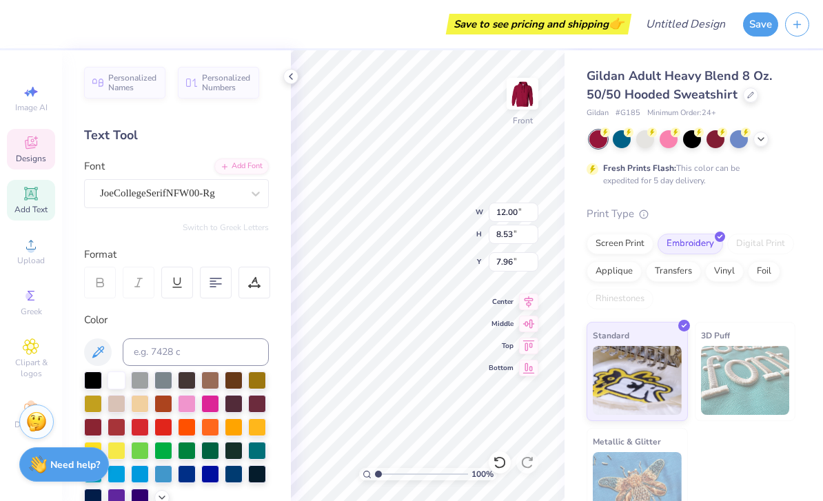
type input "13.87"
click at [295, 72] on icon at bounding box center [290, 76] width 11 height 11
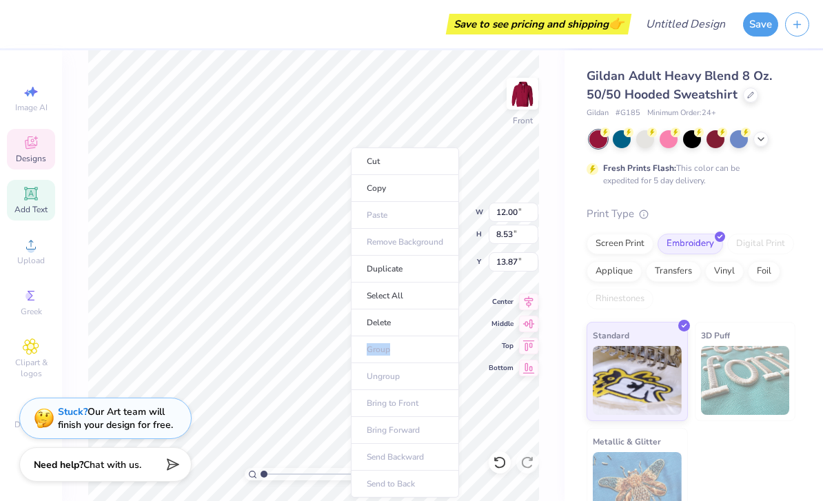
click at [399, 320] on li "Delete" at bounding box center [405, 322] width 108 height 27
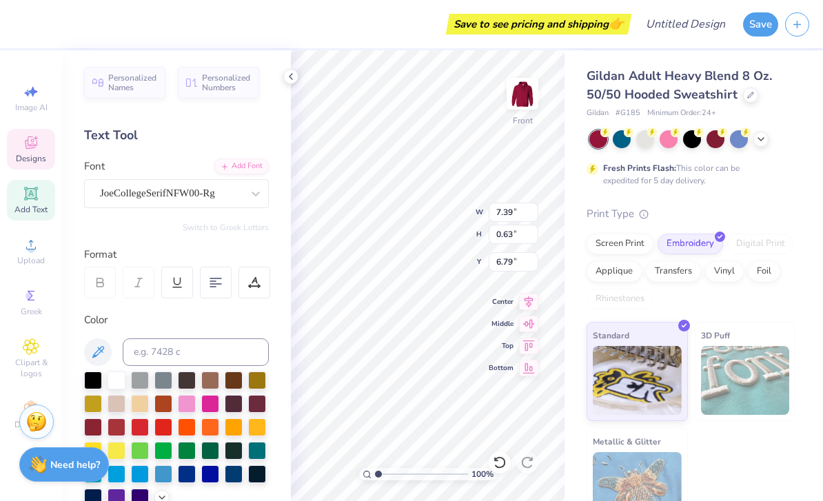
scroll to position [0, 6]
type input "3.89"
type input "6.00"
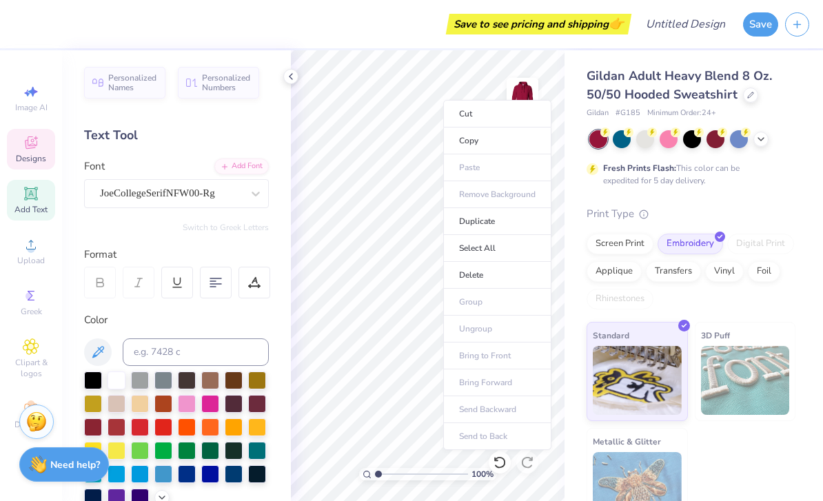
click at [495, 273] on li "Delete" at bounding box center [497, 275] width 108 height 27
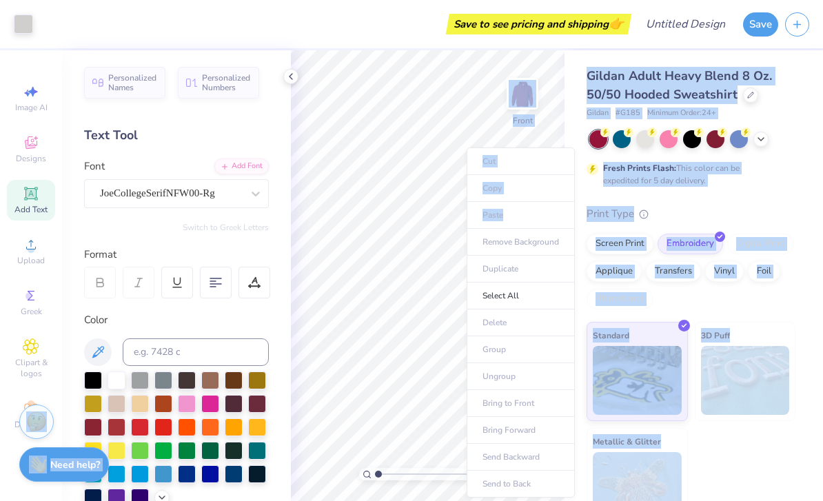
click at [807, 176] on div "Gildan Adult Heavy Blend 8 Oz. 50/50 Hooded Sweatshirt Gildan # G185 Minimum Or…" at bounding box center [693, 288] width 258 height 477
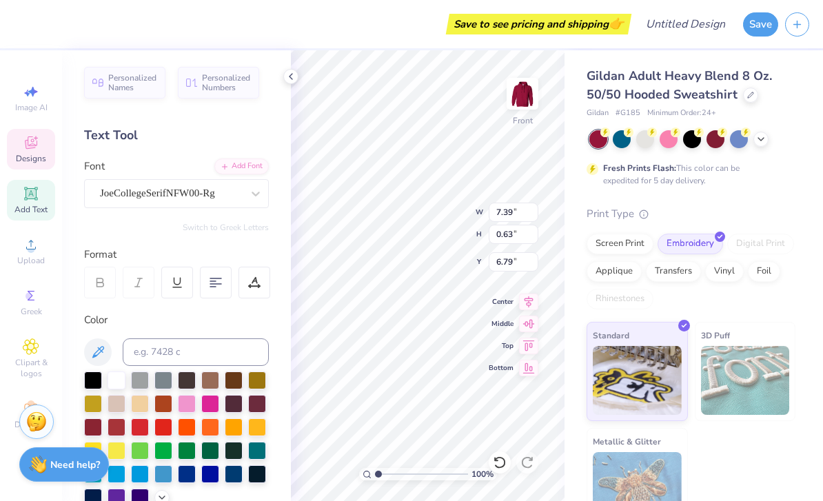
scroll to position [0, 4]
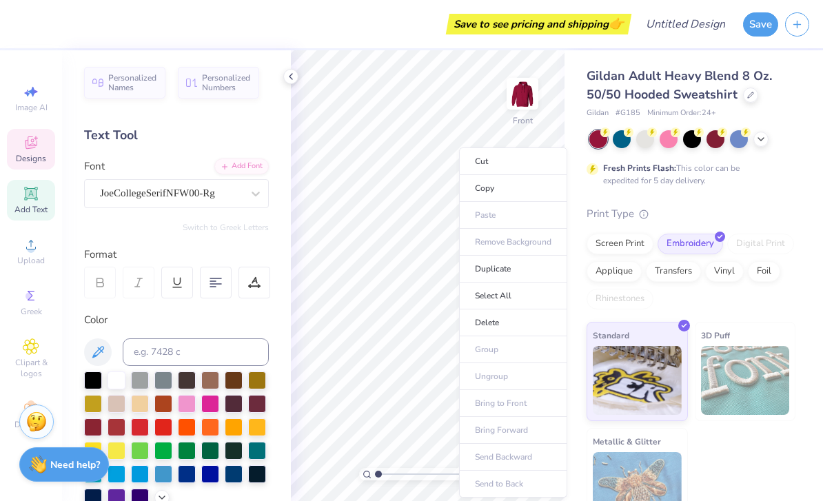
click at [541, 323] on li "Delete" at bounding box center [513, 322] width 108 height 27
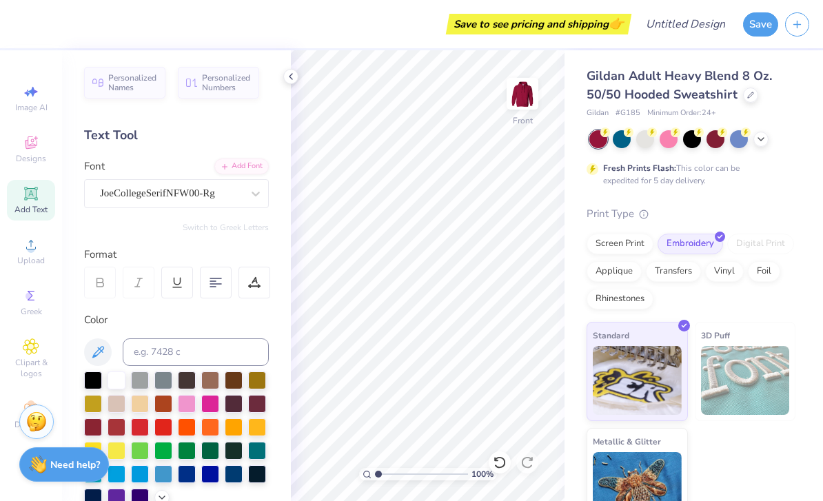
click at [41, 152] on div "Designs" at bounding box center [31, 149] width 48 height 41
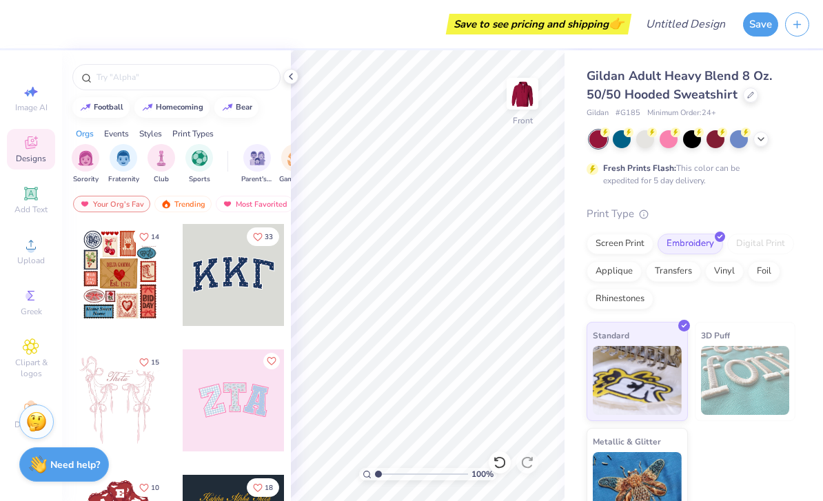
click at [630, 246] on div "Screen Print" at bounding box center [619, 244] width 67 height 21
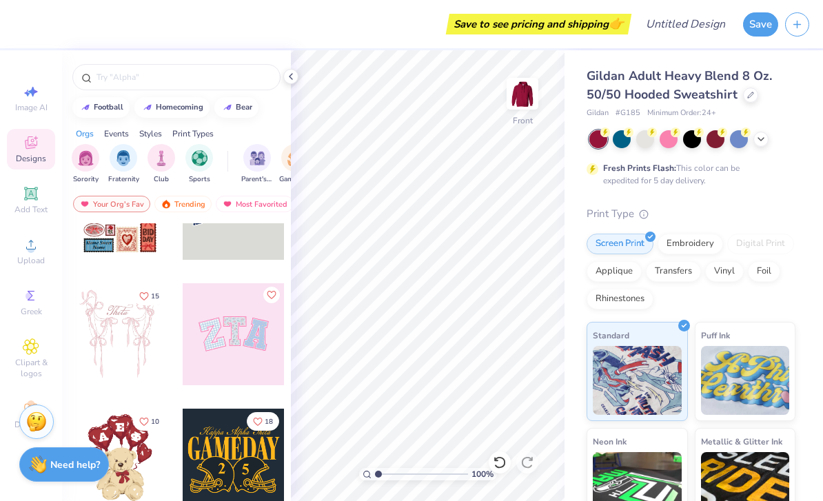
scroll to position [67, 0]
click at [85, 166] on img "filter for Sorority" at bounding box center [86, 158] width 16 height 16
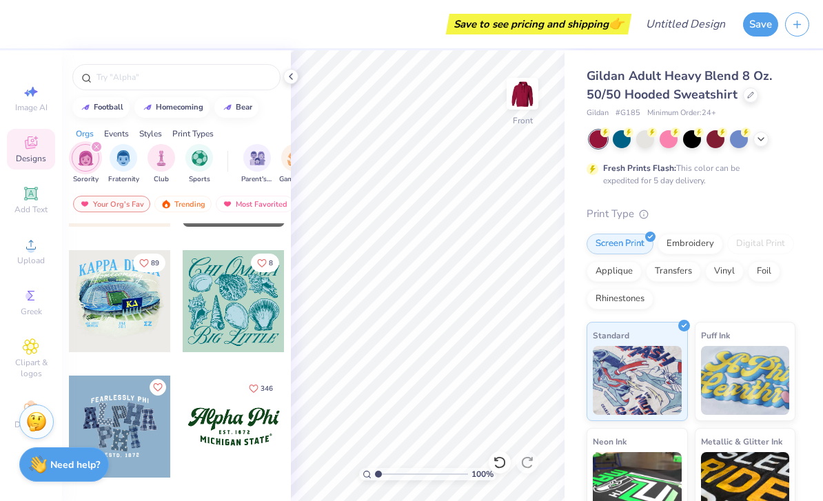
scroll to position [853, 0]
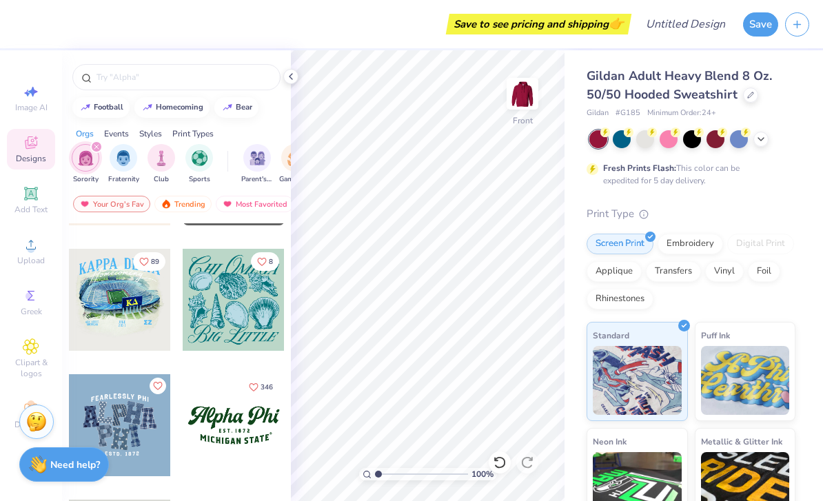
click at [530, 93] on img at bounding box center [522, 94] width 28 height 28
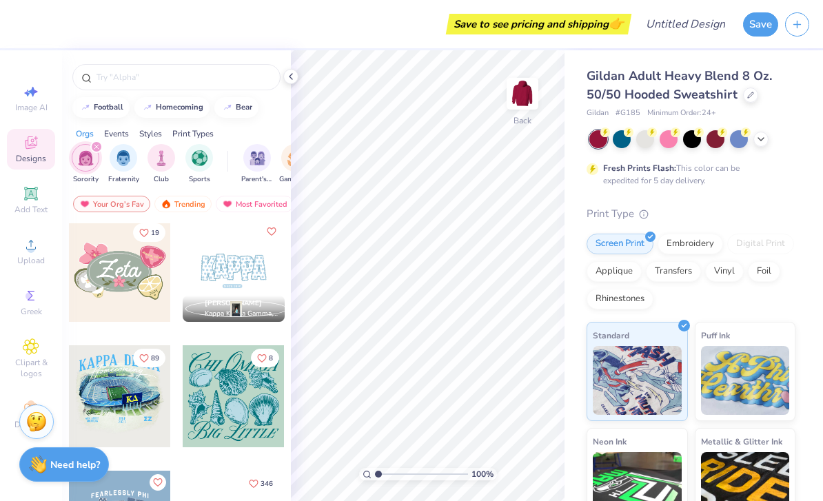
scroll to position [732, 0]
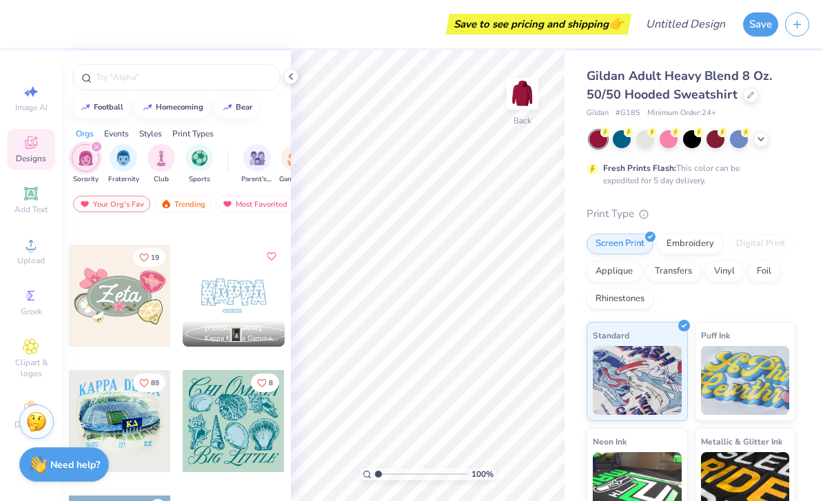
click at [251, 309] on div at bounding box center [234, 296] width 102 height 102
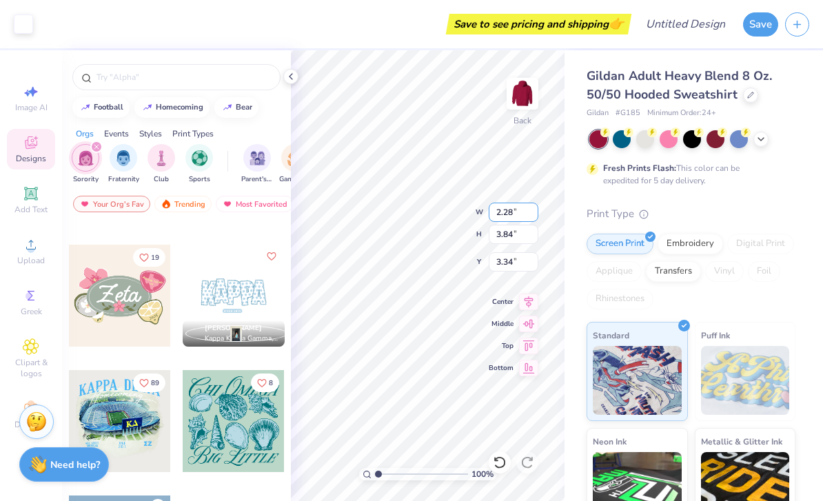
click at [491, 204] on input "2.28" at bounding box center [513, 212] width 50 height 19
type input "2.45"
type input "4.01"
type input "3.25"
type input "2.28"
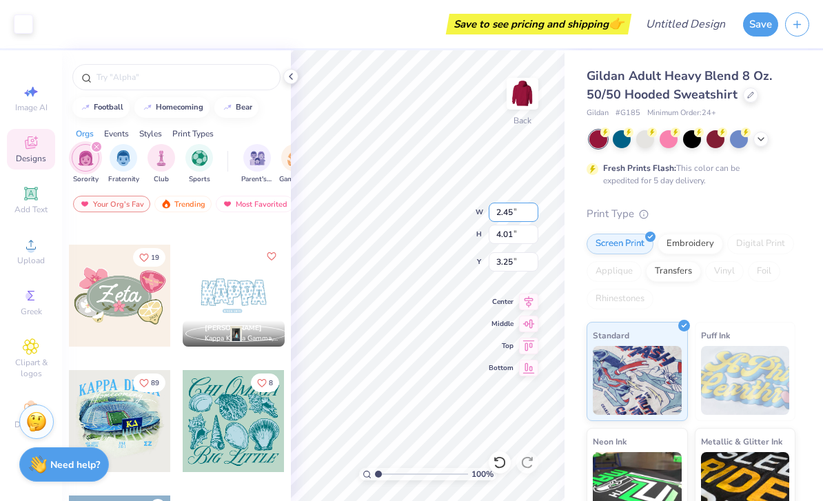
type input "3.84"
type input "3.34"
type input "2.53"
type input "4.09"
type input "3.21"
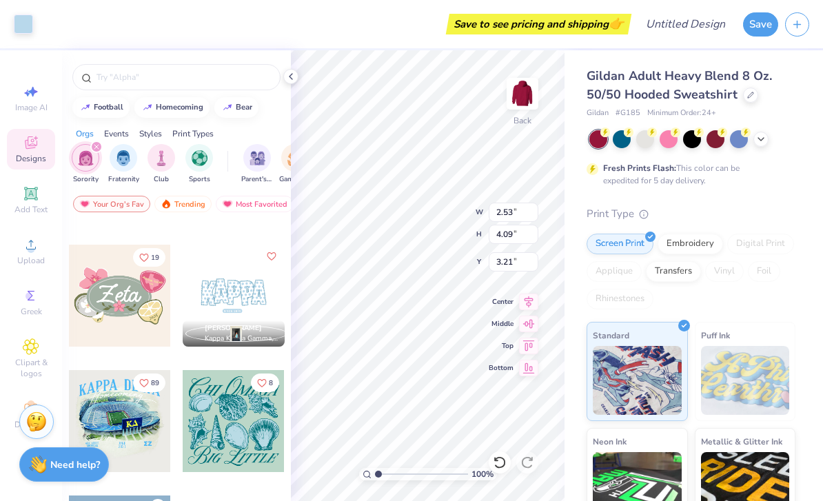
type input "0.41"
type input "1.20"
type input "4.78"
type input "0.78"
type input "2.31"
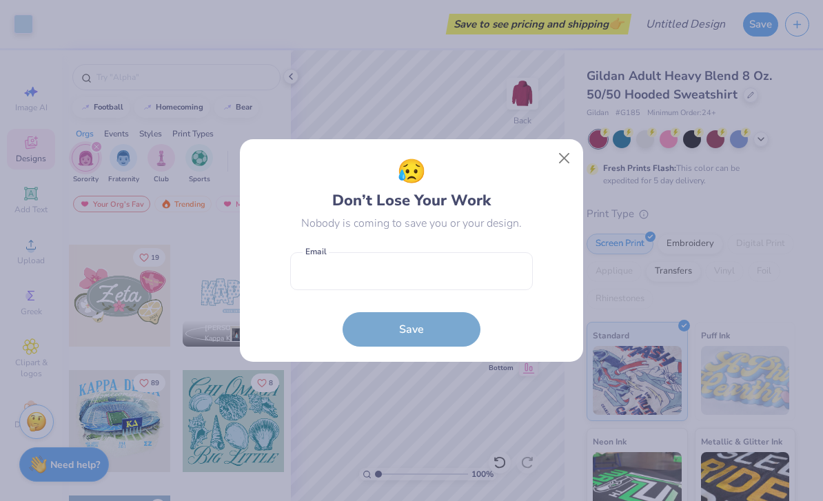
click at [554, 158] on button "Close" at bounding box center [564, 158] width 26 height 26
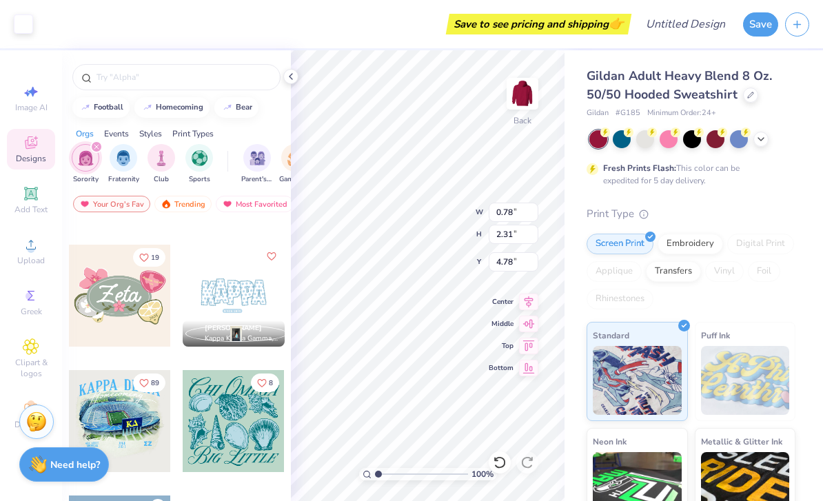
type input "2.34"
type input "3.87"
type input "3.99"
type input "2.51"
type input "4.04"
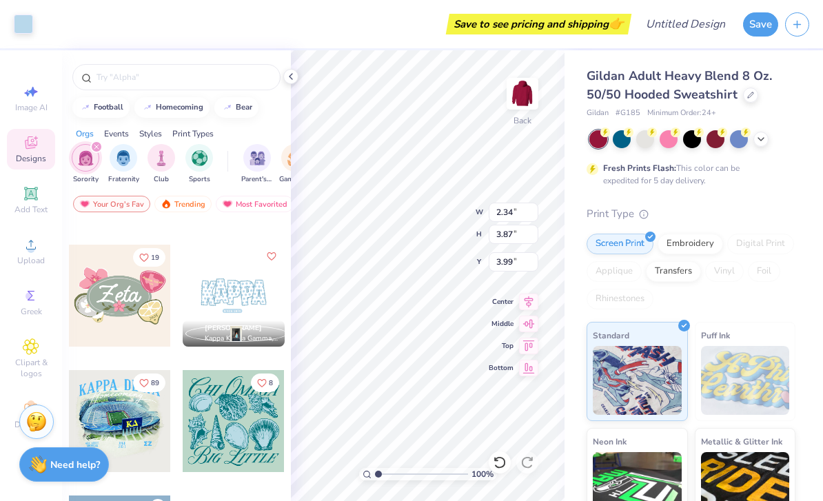
type input "3.36"
type input "2.34"
type input "3.87"
type input "10.13"
type input "2.59"
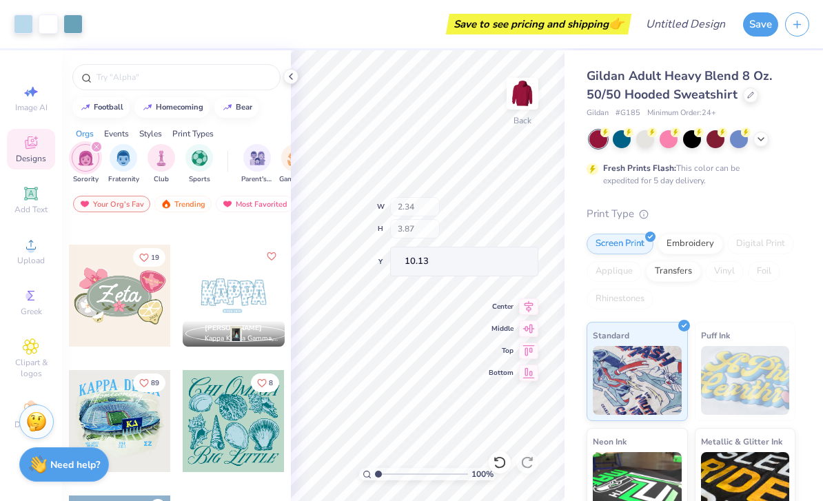
type input "4.13"
type input "3.32"
click at [497, 457] on icon at bounding box center [499, 462] width 12 height 12
click at [502, 458] on icon at bounding box center [499, 462] width 12 height 12
click at [497, 460] on icon at bounding box center [500, 462] width 14 height 14
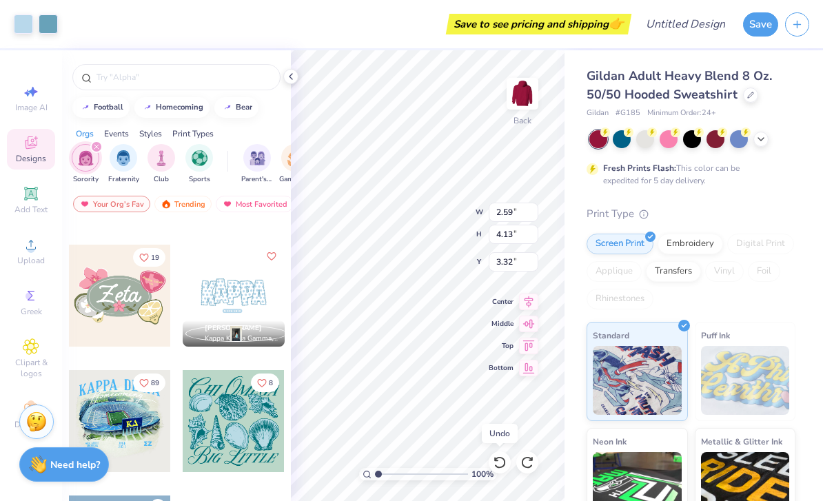
click at [497, 459] on icon at bounding box center [499, 462] width 12 height 12
type input "10.57"
type input "5.61"
type input "3.00"
click at [499, 460] on icon at bounding box center [500, 462] width 14 height 14
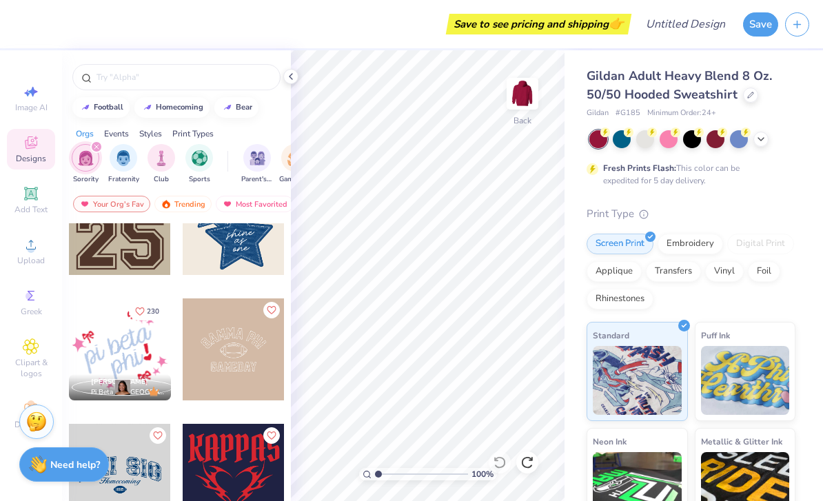
scroll to position [1308, 0]
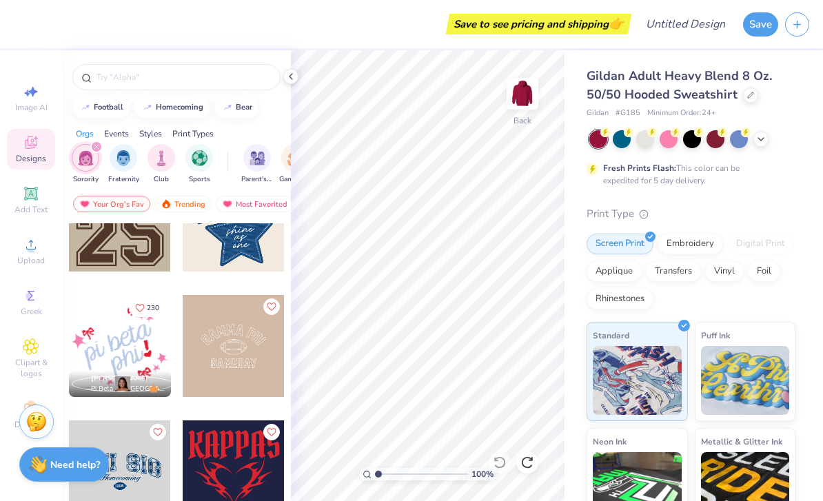
click at [148, 339] on div at bounding box center [120, 346] width 102 height 102
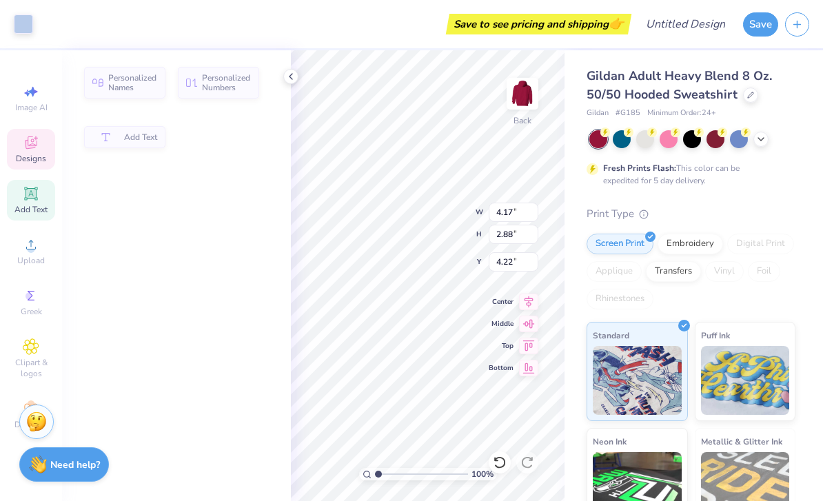
type input "2.01"
type input "2.14"
type input "5.56"
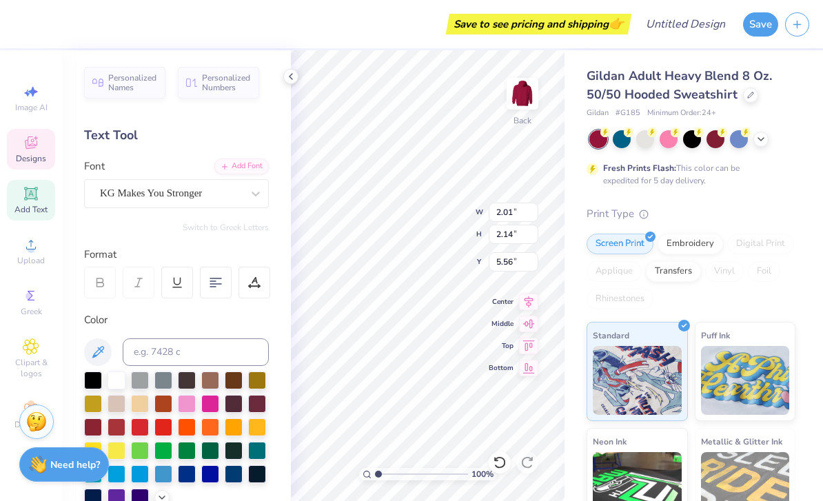
click at [504, 458] on icon at bounding box center [500, 462] width 14 height 14
click at [499, 458] on icon at bounding box center [500, 462] width 14 height 14
type input "5.98"
type input "5.10"
type input "3.00"
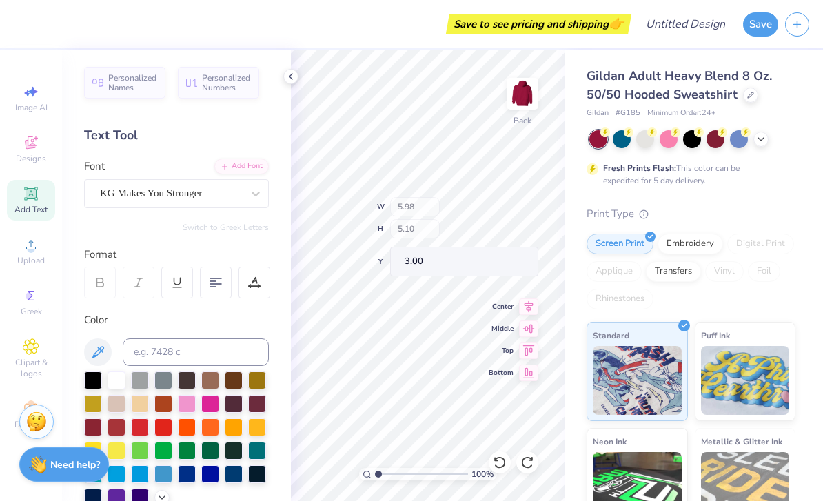
scroll to position [63, 0]
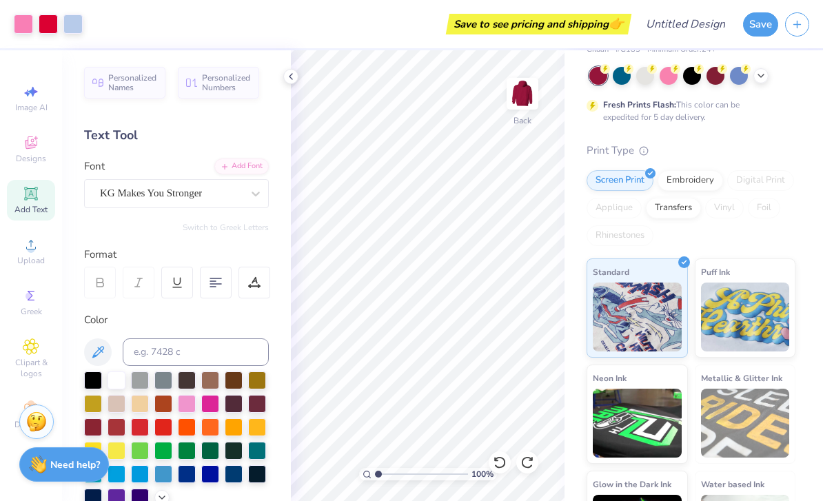
click at [501, 462] on icon at bounding box center [500, 462] width 14 height 14
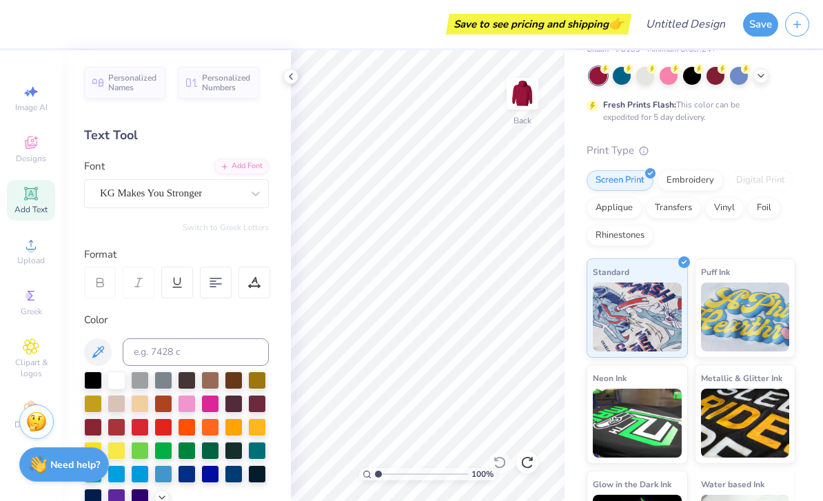
click at [25, 145] on icon at bounding box center [31, 142] width 12 height 12
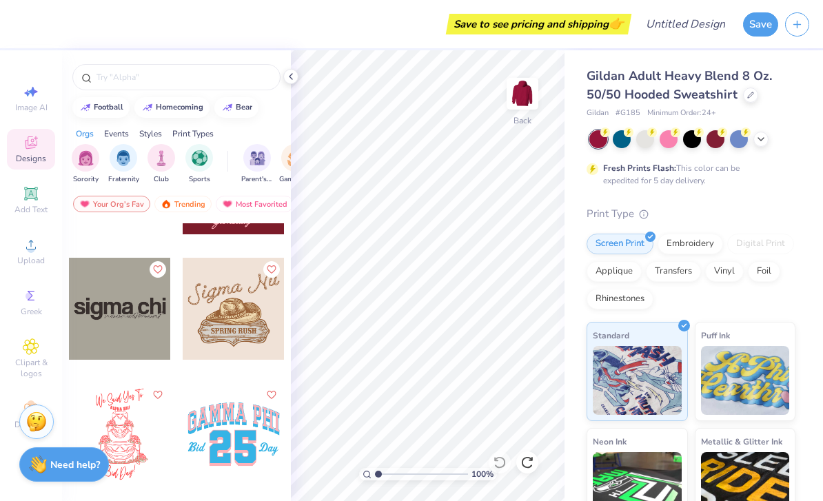
scroll to position [0, 0]
click at [751, 92] on icon at bounding box center [751, 95] width 6 height 6
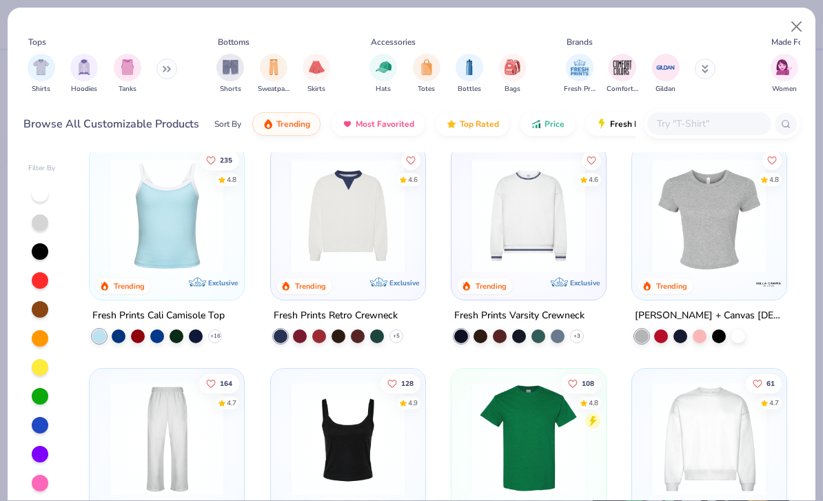
scroll to position [238, 0]
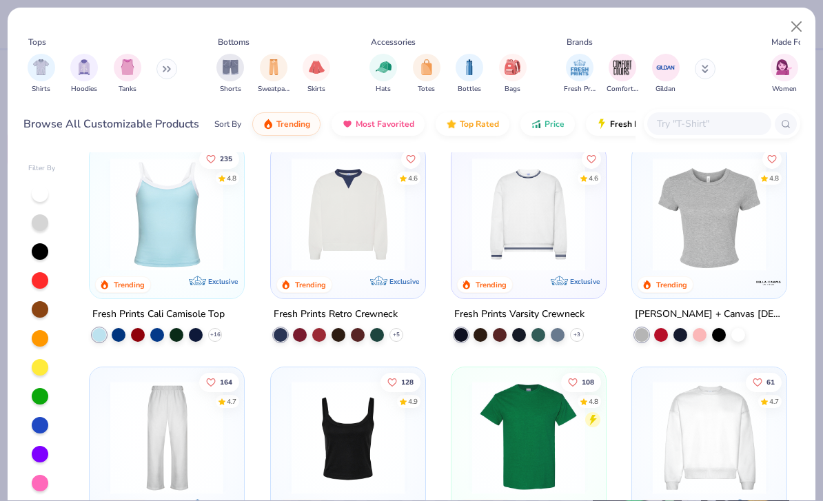
click at [166, 79] on button at bounding box center [166, 69] width 21 height 21
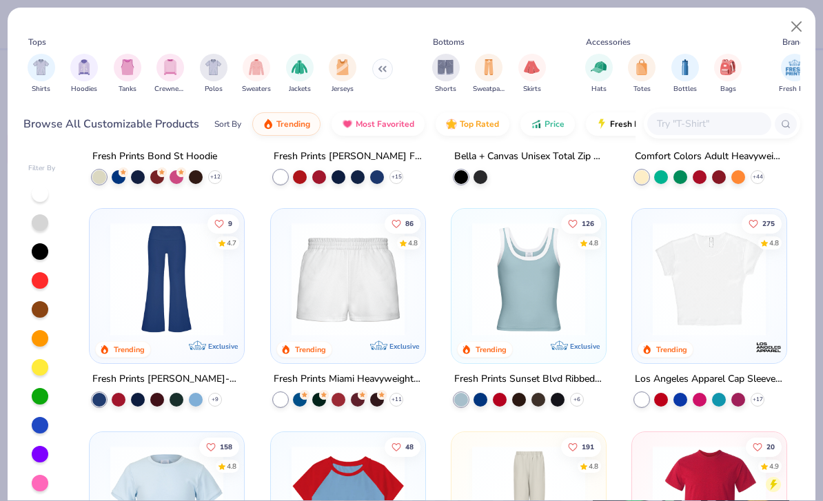
scroll to position [1066, 0]
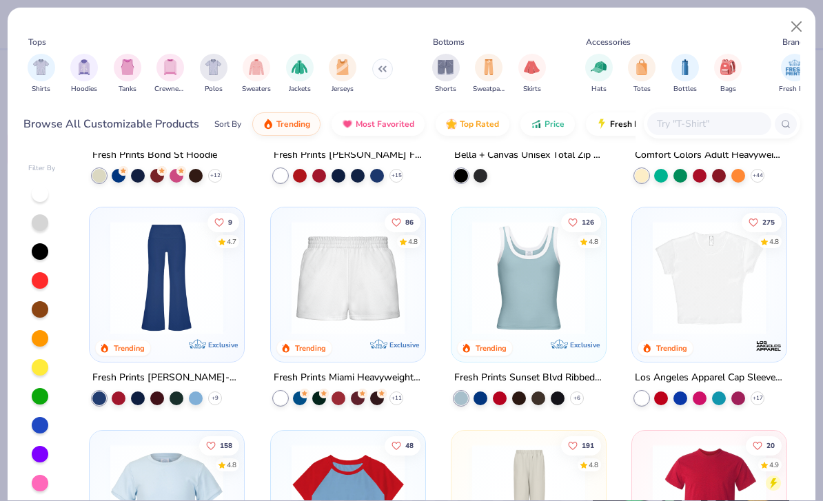
click at [363, 358] on div "86 4.8 Trending Exclusive" at bounding box center [348, 284] width 154 height 154
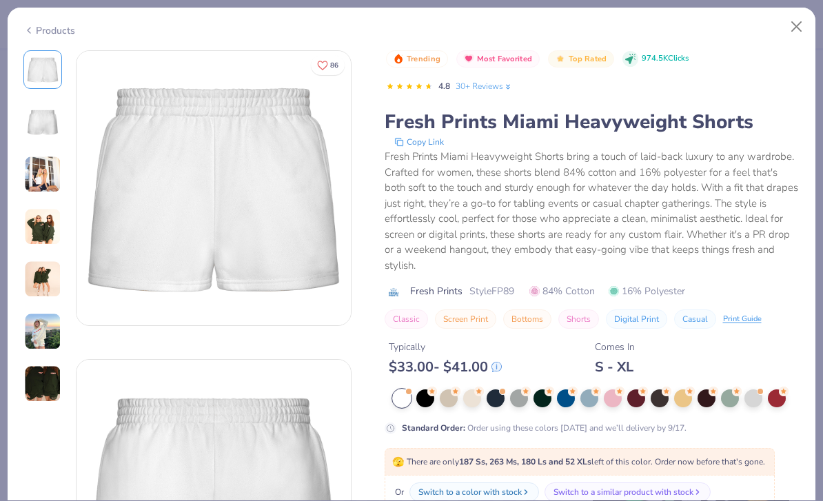
click at [433, 392] on div at bounding box center [425, 398] width 18 height 18
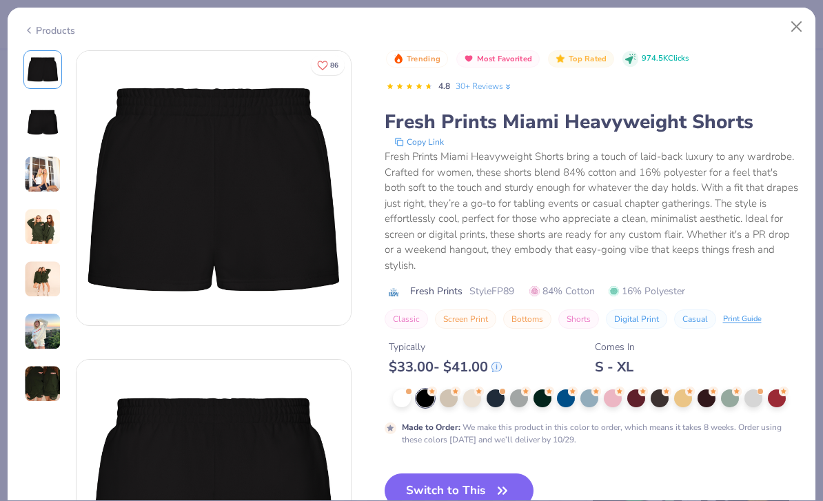
click at [480, 400] on div at bounding box center [472, 398] width 18 height 18
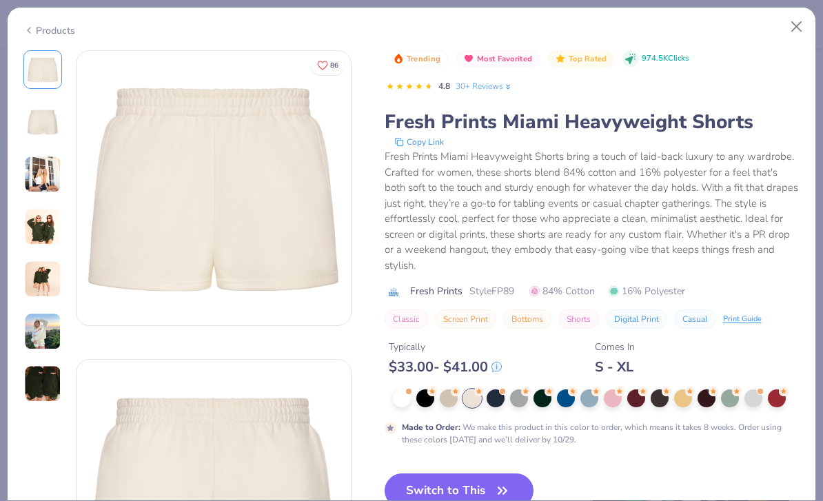
click at [493, 393] on div at bounding box center [495, 398] width 18 height 18
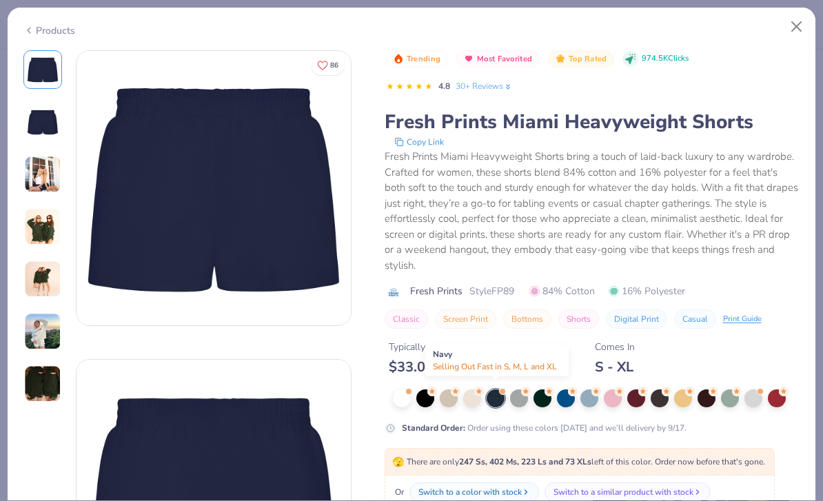
click at [545, 395] on div at bounding box center [542, 398] width 18 height 18
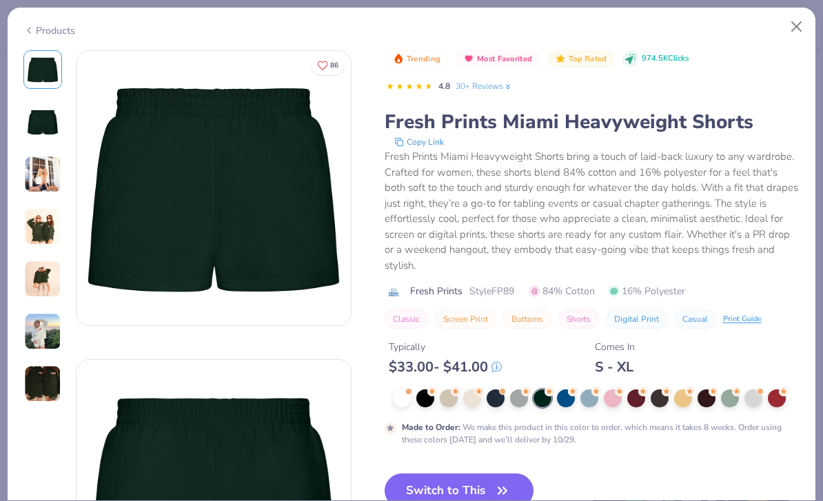
click at [630, 398] on div at bounding box center [636, 398] width 18 height 18
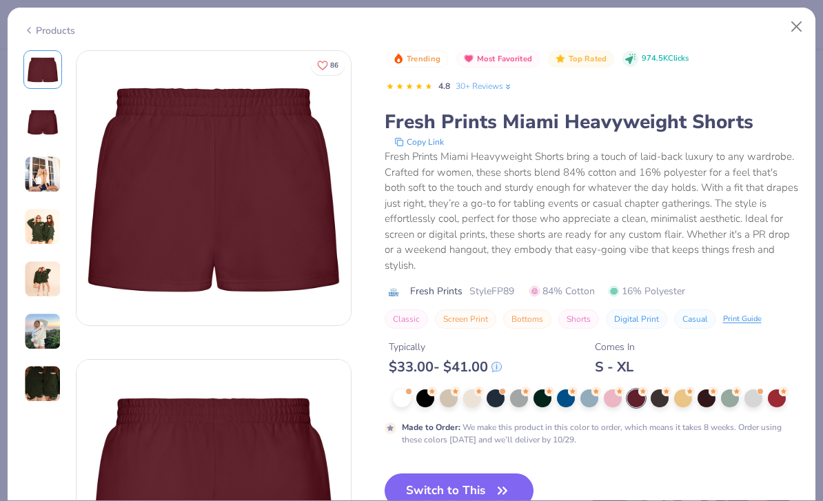
click at [781, 393] on div at bounding box center [777, 398] width 18 height 18
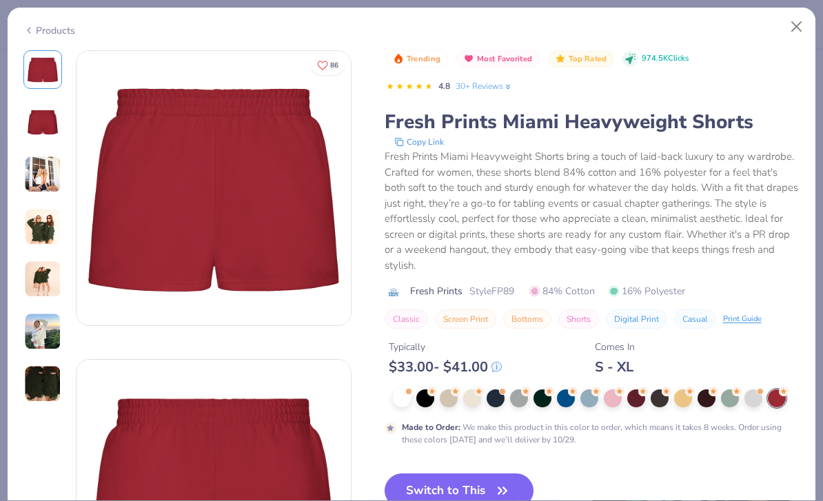
click at [749, 393] on div at bounding box center [753, 398] width 18 height 18
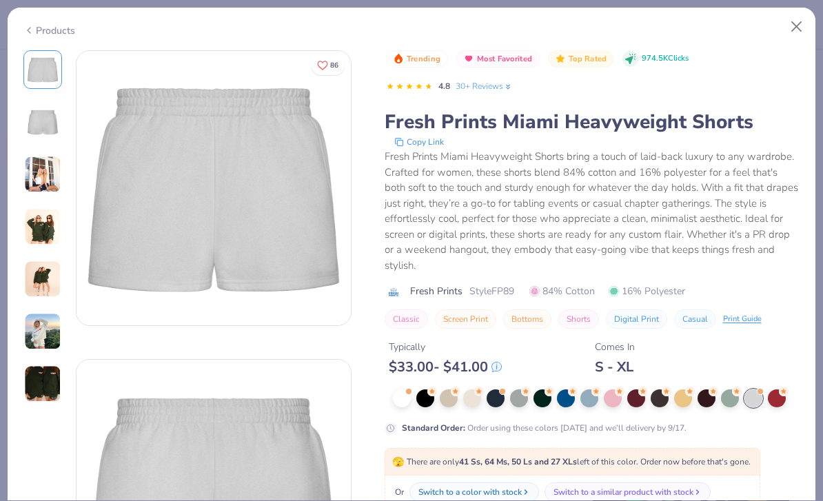
click at [587, 389] on div at bounding box center [589, 398] width 18 height 18
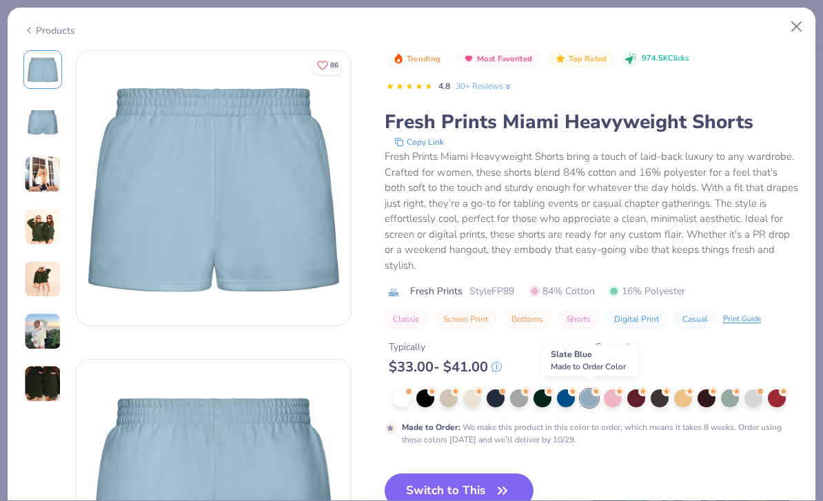
click at [513, 489] on button "Switch to This" at bounding box center [459, 490] width 150 height 34
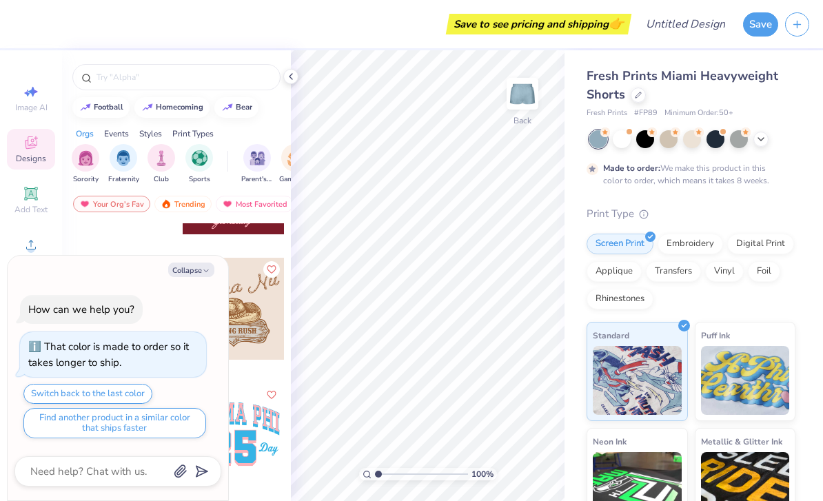
click at [198, 273] on button "Collapse" at bounding box center [191, 269] width 46 height 14
type textarea "x"
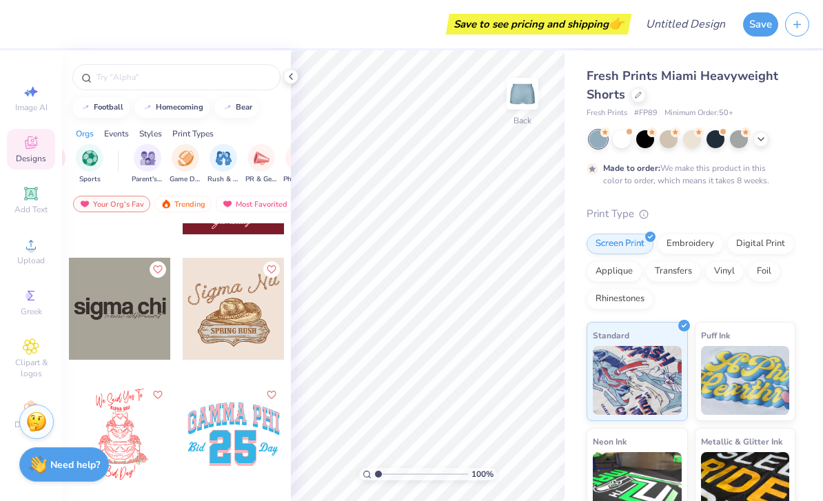
click at [156, 140] on div "Styles" at bounding box center [150, 133] width 23 height 12
click at [140, 165] on img "filter for Embroidery" at bounding box center [140, 158] width 16 height 16
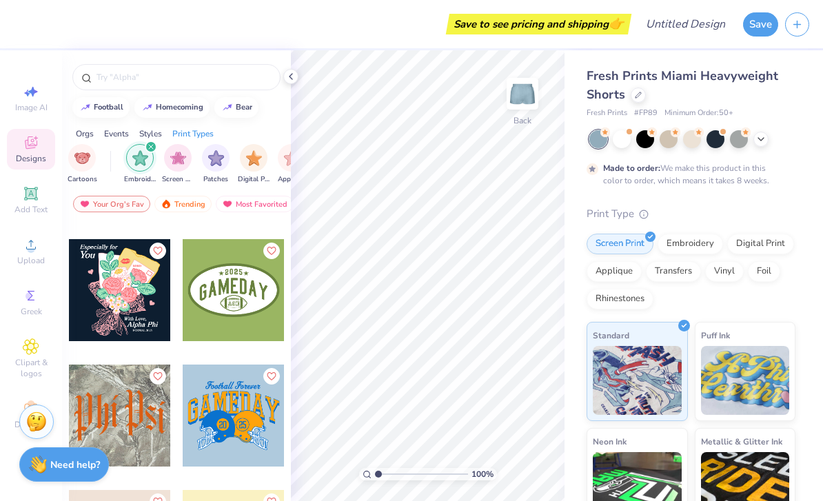
scroll to position [2493, 0]
click at [31, 3] on div "Save to see pricing and shipping 👉" at bounding box center [324, 24] width 607 height 48
click at [30, 3] on div "Save to see pricing and shipping 👉" at bounding box center [324, 24] width 607 height 48
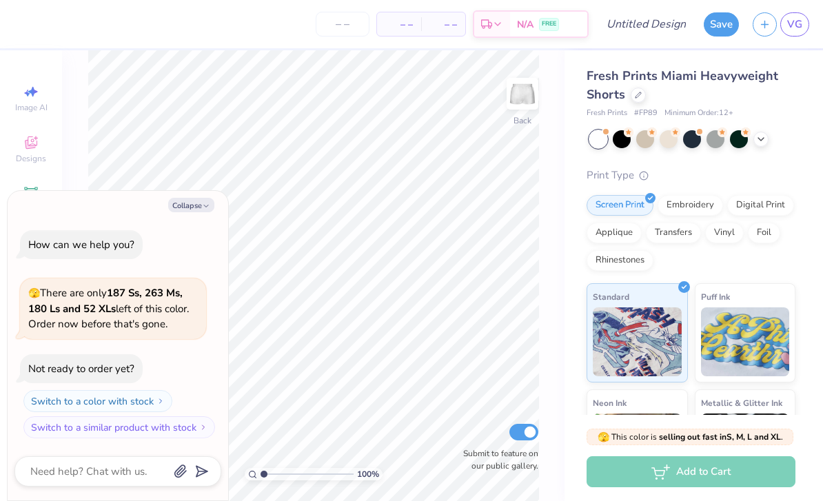
type textarea "x"
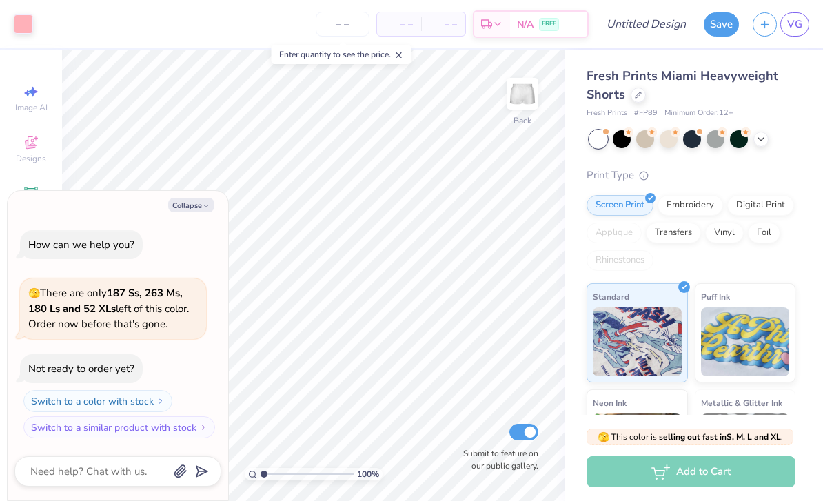
click at [181, 209] on button "Collapse" at bounding box center [191, 205] width 46 height 14
type textarea "x"
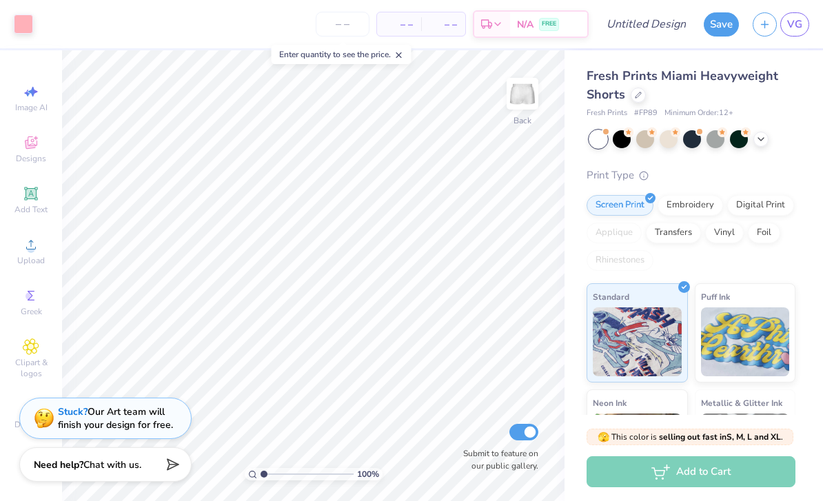
click at [768, 138] on div at bounding box center [760, 139] width 15 height 15
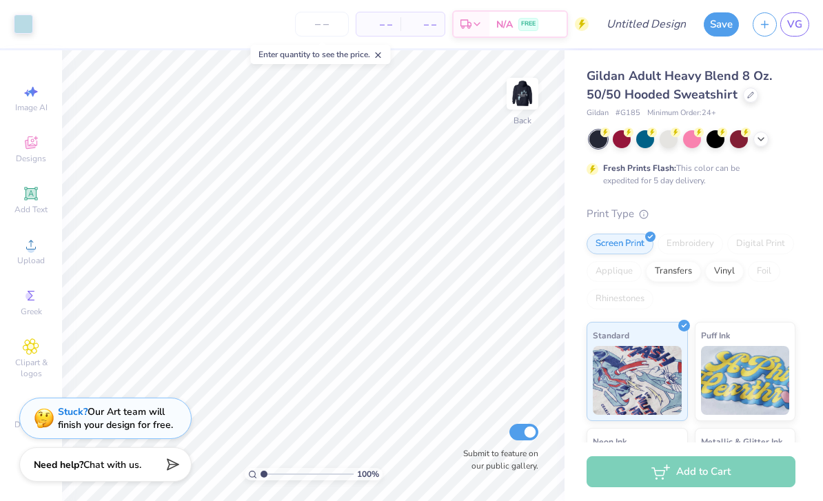
click at [534, 91] on img at bounding box center [522, 94] width 28 height 28
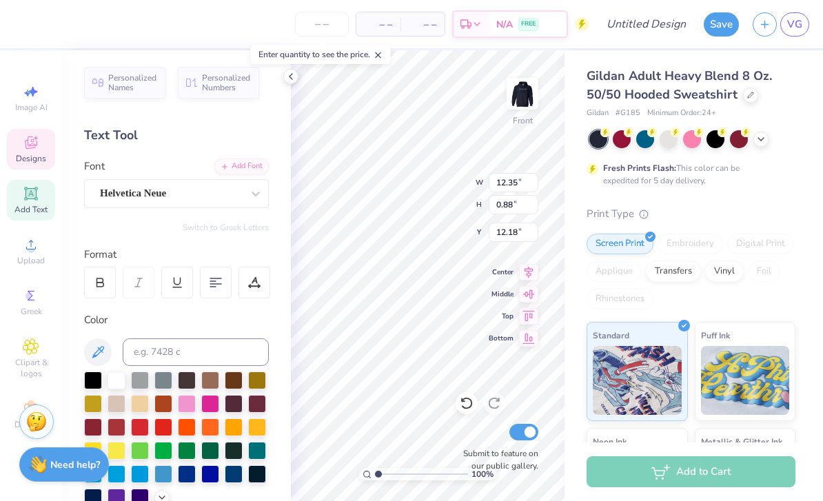
scroll to position [0, 1]
type textarea "Z"
type textarea "GIZBORIT"
type input "7.09"
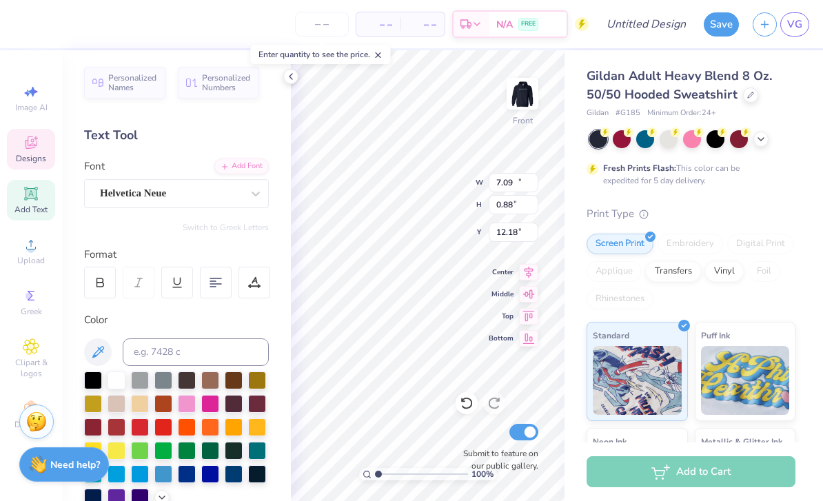
type input "0.58"
type input "14.21"
type input "5.59"
type input "0.55"
type input "13.53"
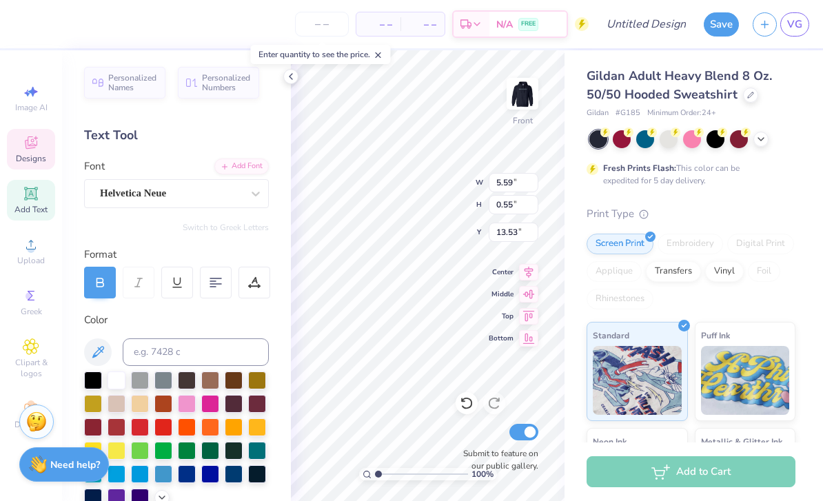
scroll to position [1, 1]
type textarea "E"
type textarea "[PERSON_NAME] 1210"
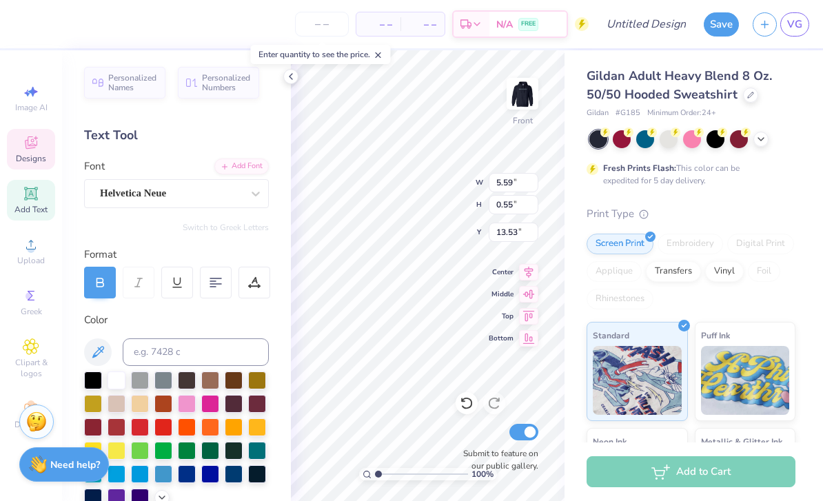
type input "7.09"
type input "0.58"
type input "14.21"
type input "5.37"
type input "0.55"
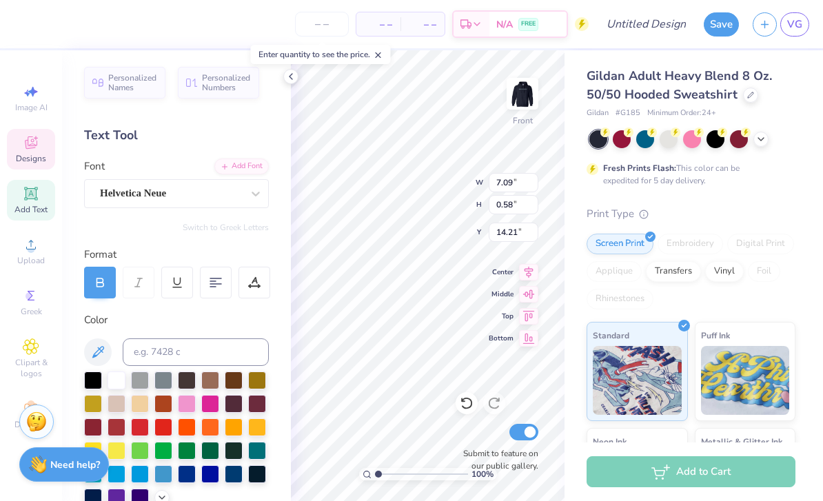
type input "14.95"
type input "7.09"
type input "0.58"
type input "14.21"
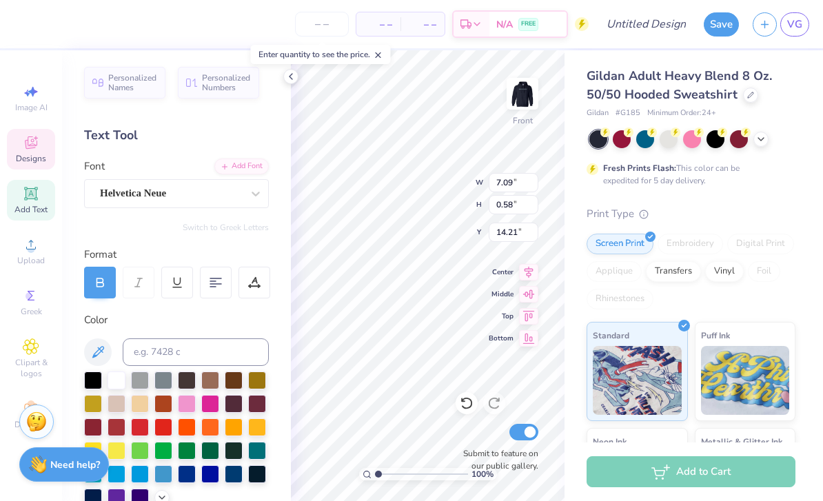
type textarea "A"
type textarea "[GEOGRAPHIC_DATA], [GEOGRAPHIC_DATA]"
type input "5.37"
type input "0.55"
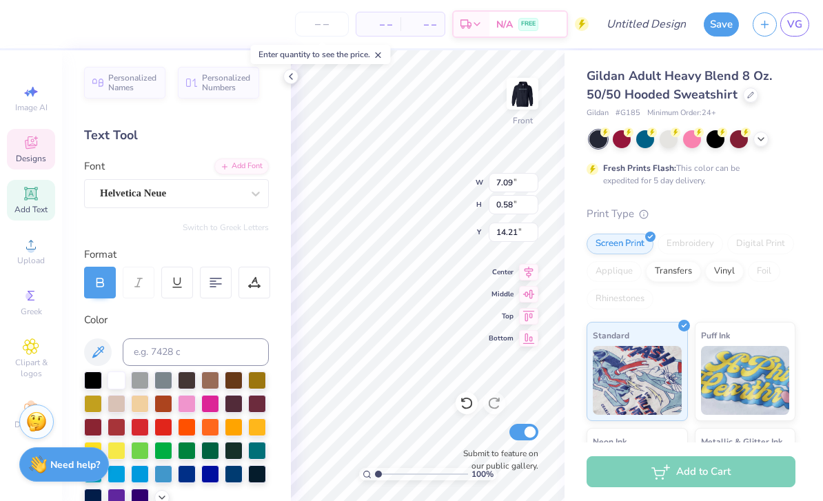
type input "14.95"
type textarea "FALL/WINTER 2025"
click at [528, 106] on img at bounding box center [522, 94] width 28 height 28
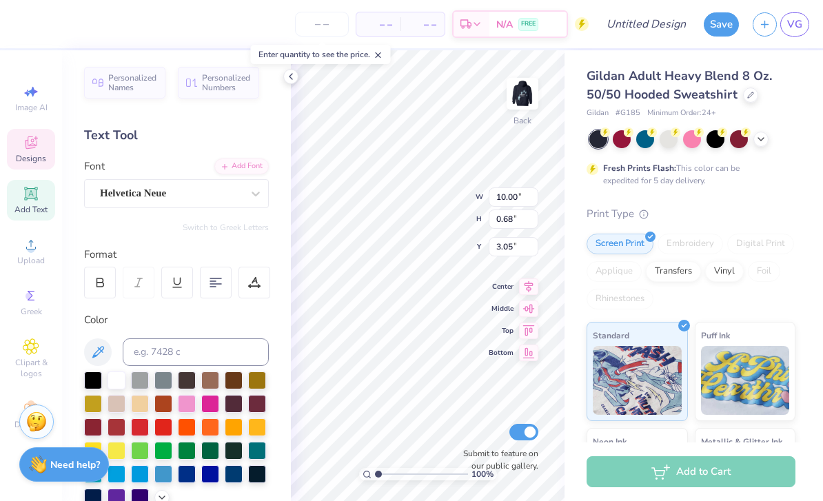
scroll to position [1, 1]
type textarea "Z"
type textarea "GIZ"
